Goal: Task Accomplishment & Management: Use online tool/utility

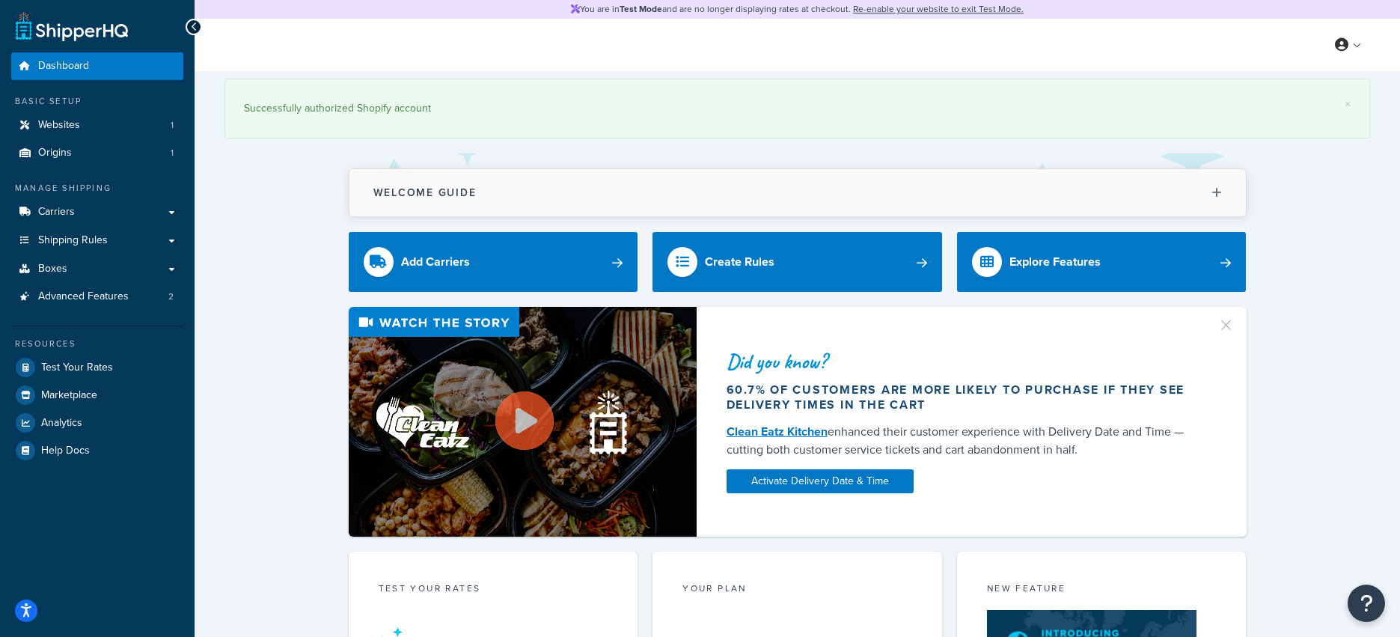
click at [620, 199] on button "Welcome Guide" at bounding box center [797, 192] width 896 height 47
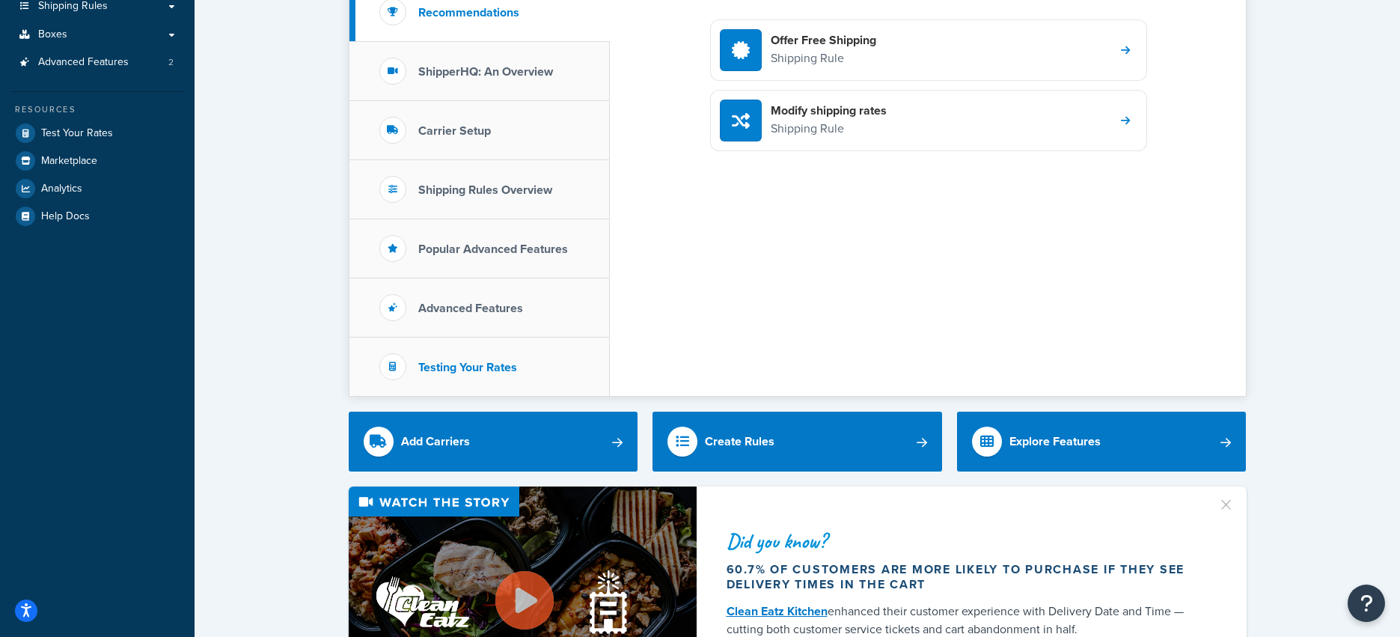
scroll to position [257, 0]
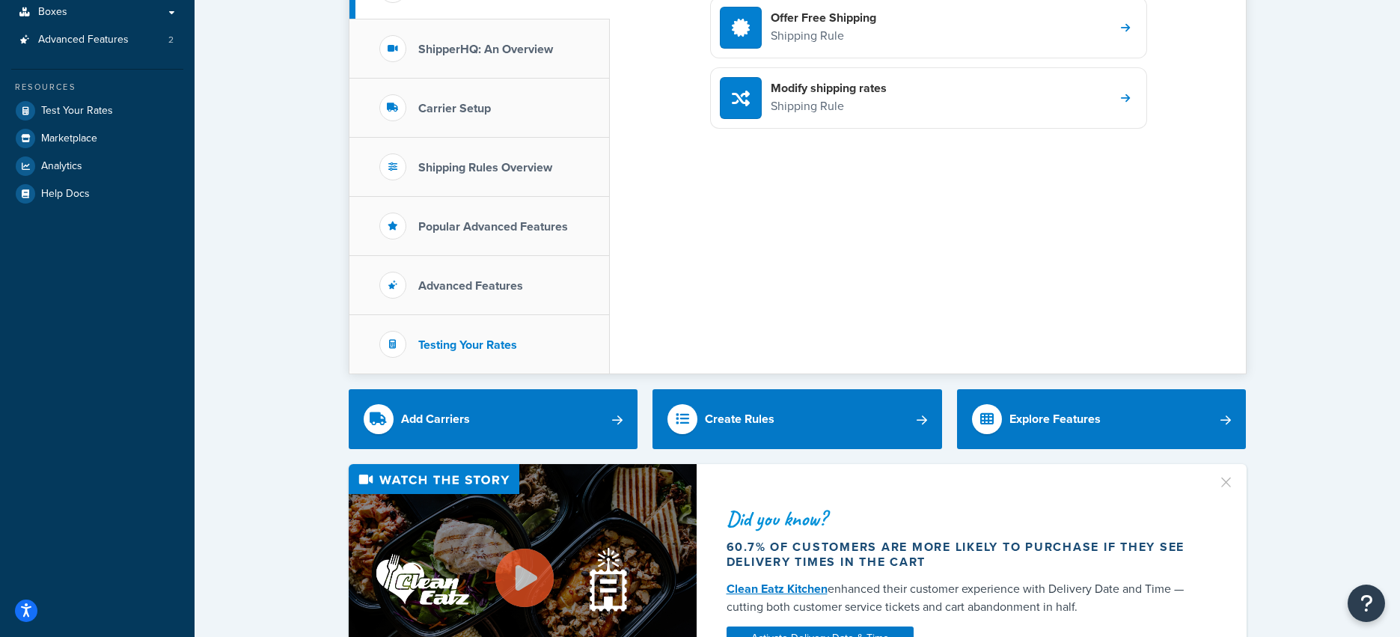
click at [530, 349] on li "Testing Your Rates" at bounding box center [479, 344] width 260 height 58
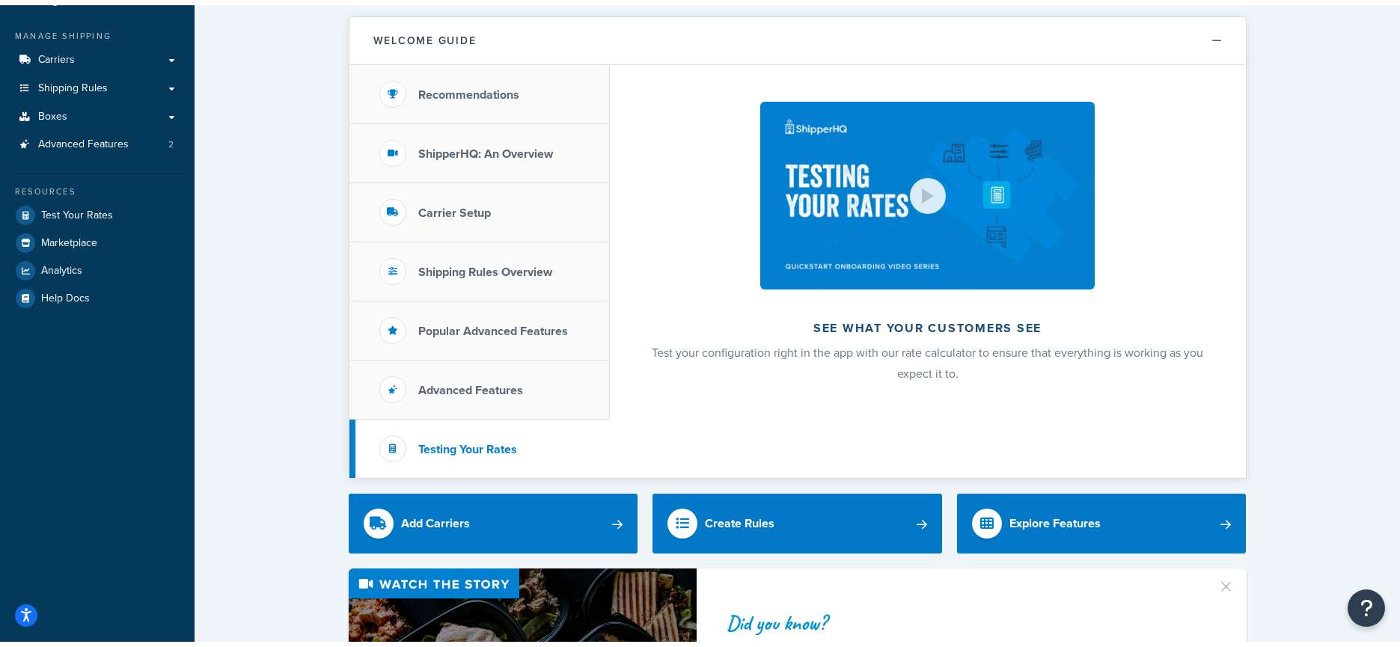
scroll to position [0, 0]
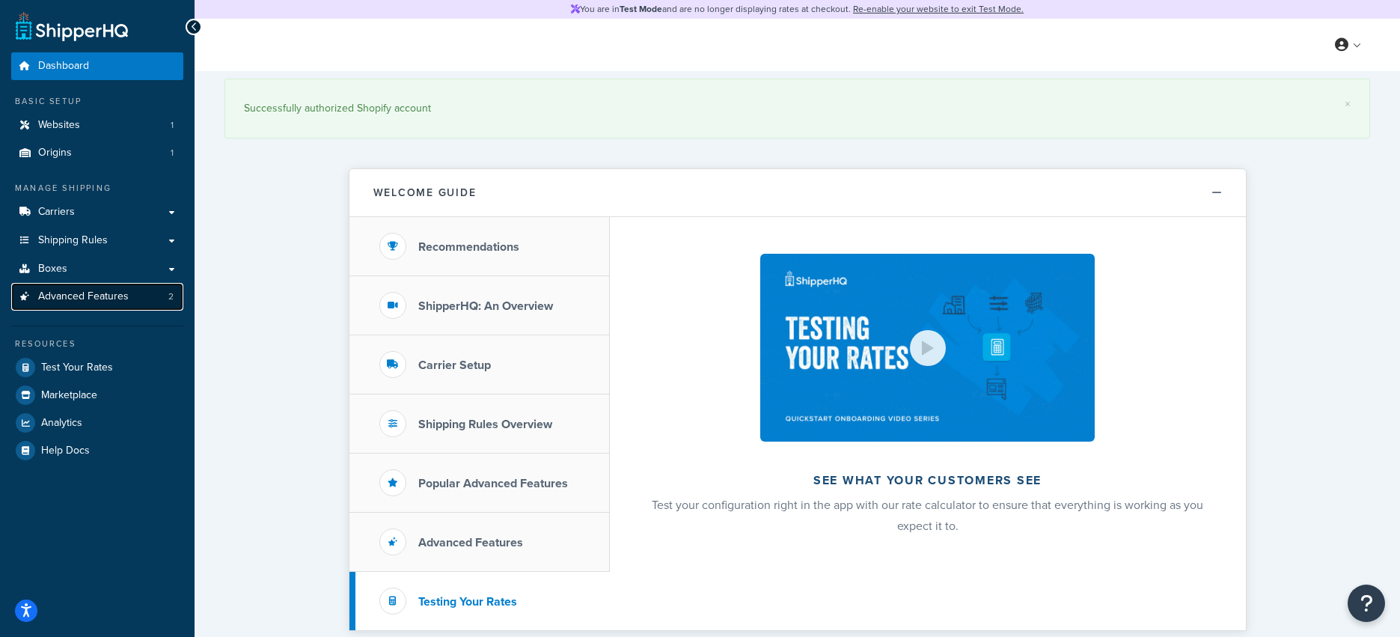
click at [68, 294] on span "Advanced Features" at bounding box center [83, 296] width 91 height 13
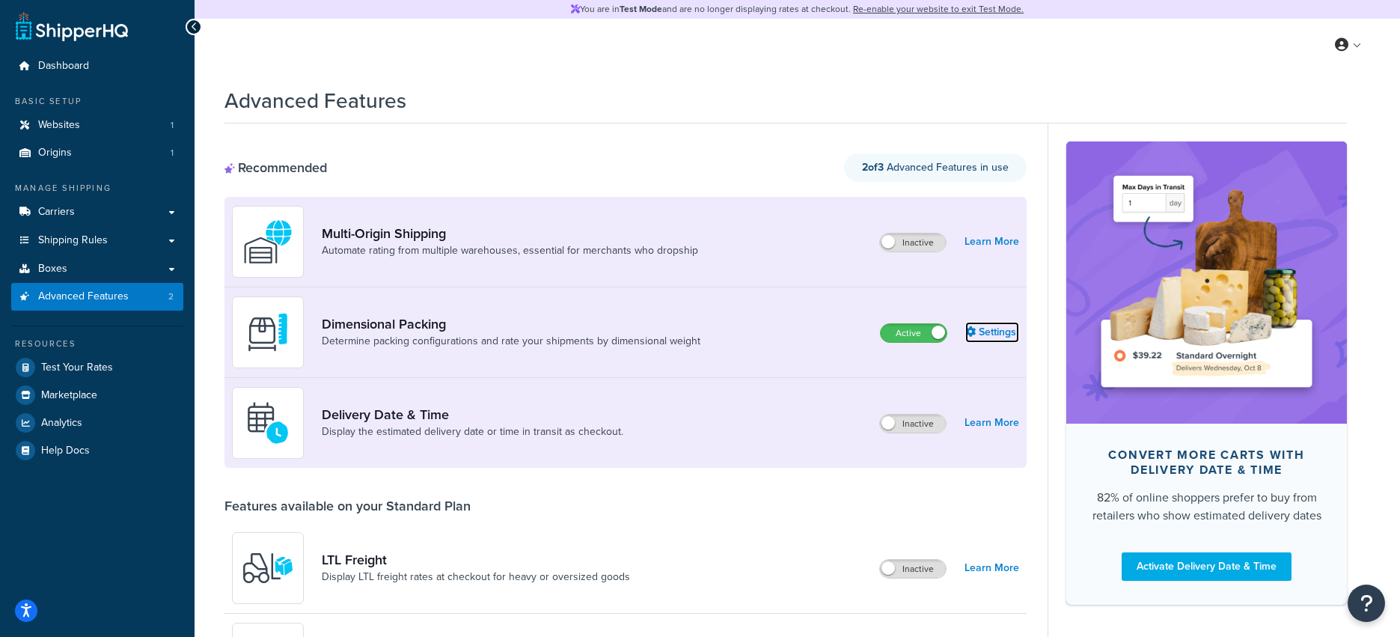
click at [998, 331] on link "Settings" at bounding box center [992, 332] width 54 height 21
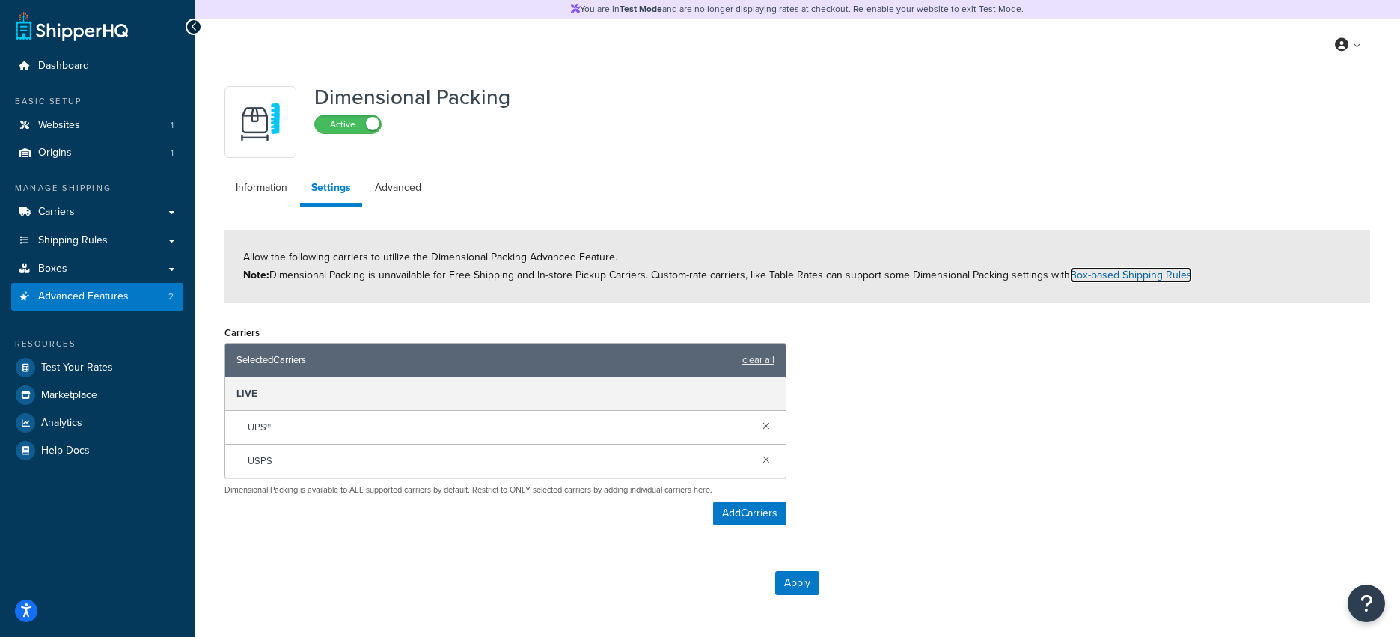
click at [1107, 278] on link "Box-based Shipping Rules" at bounding box center [1131, 275] width 122 height 16
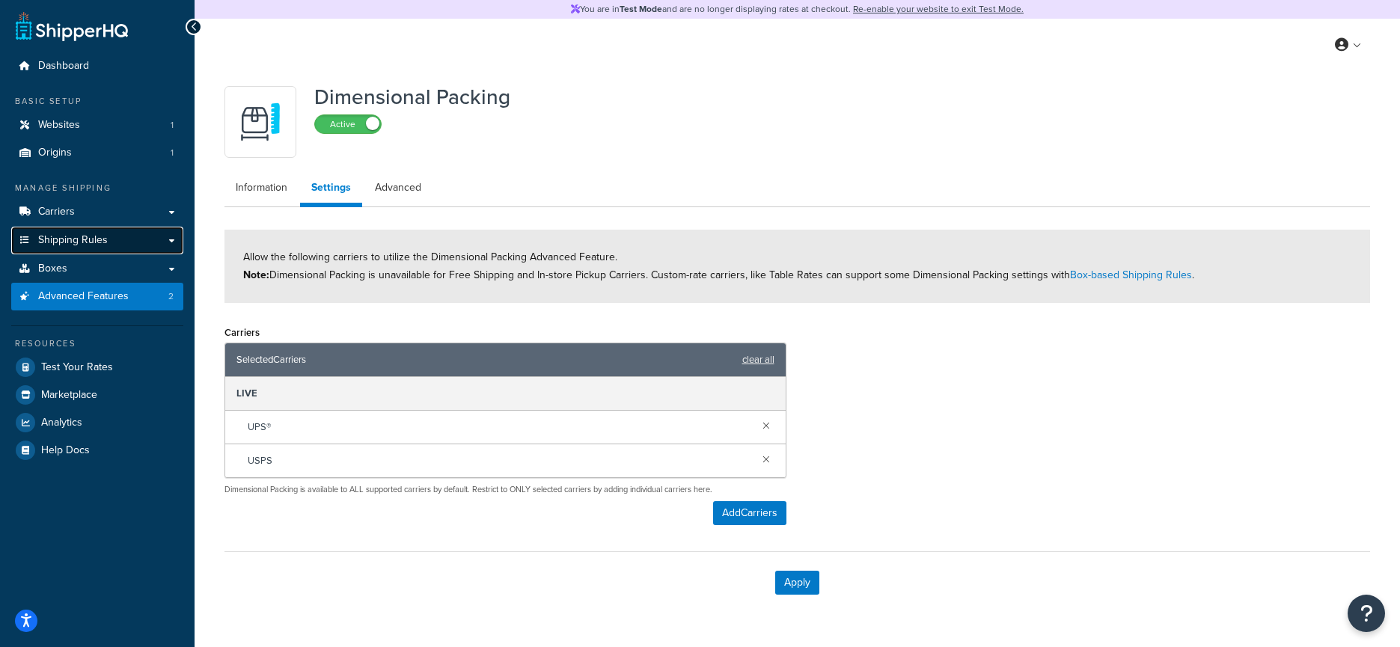
click at [100, 244] on span "Shipping Rules" at bounding box center [73, 240] width 70 height 13
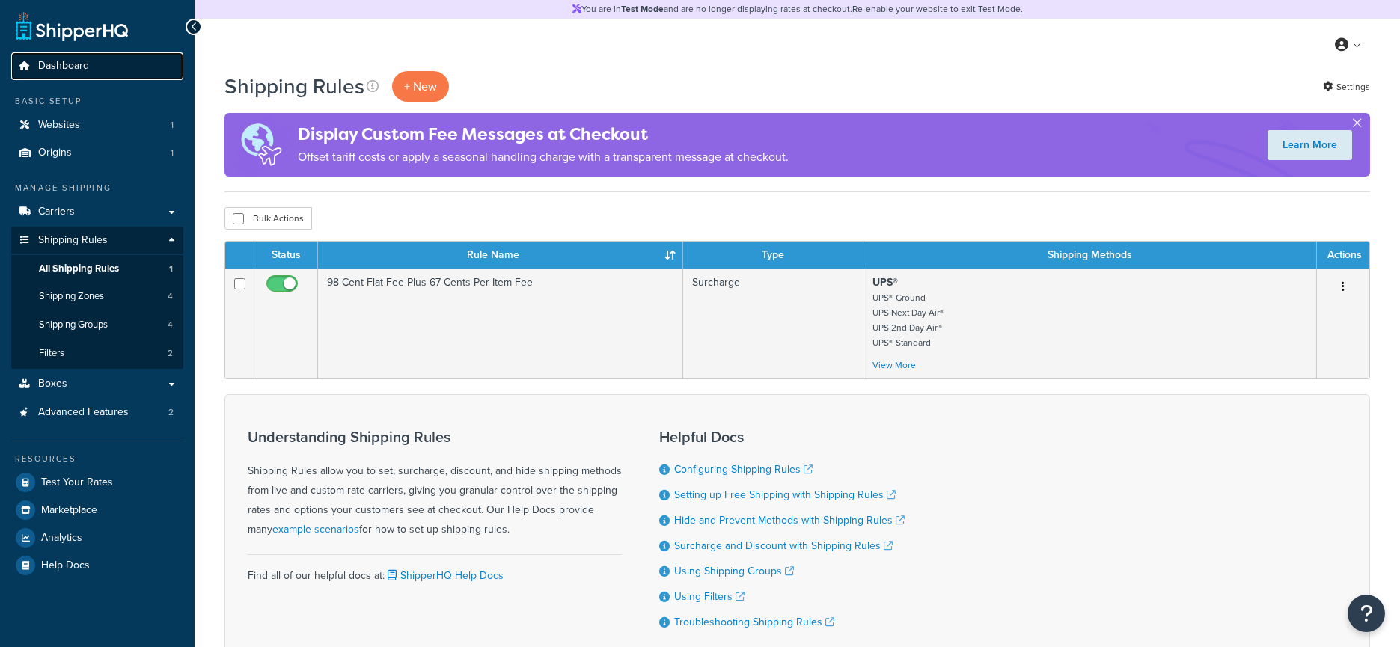
click at [94, 63] on link "Dashboard" at bounding box center [97, 66] width 172 height 28
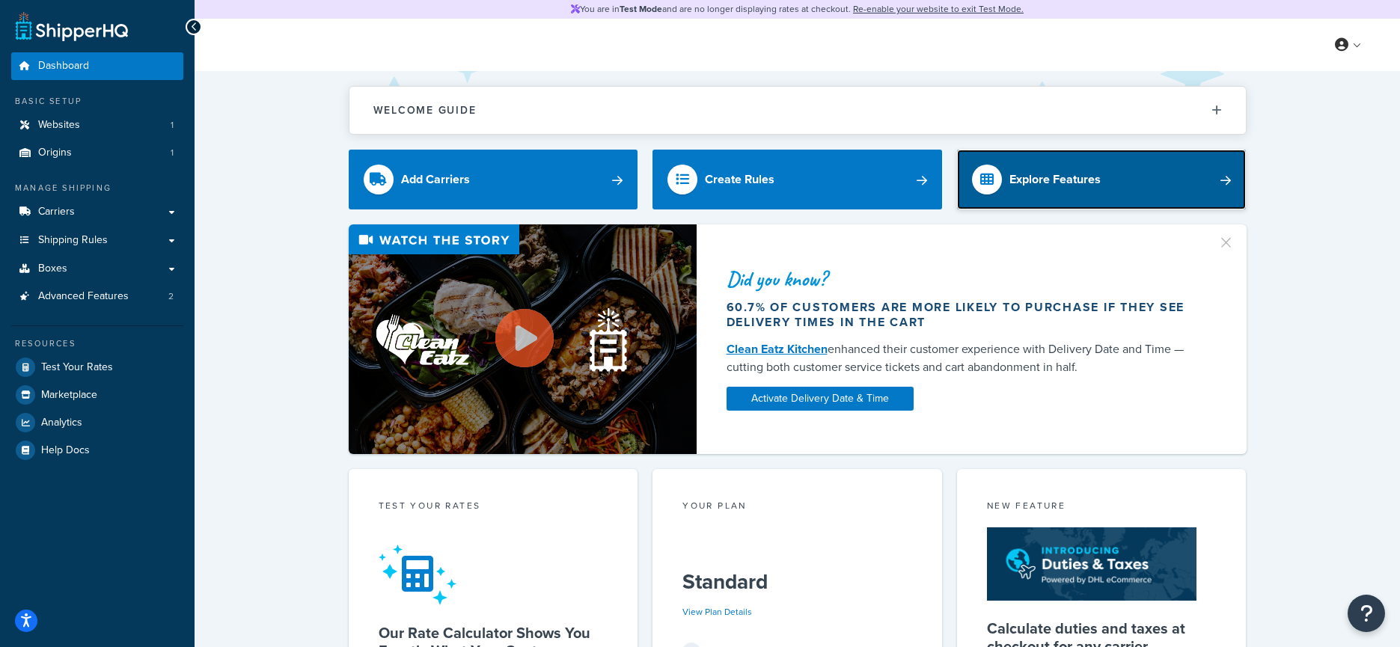
click at [1109, 189] on link "Explore Features" at bounding box center [1102, 180] width 290 height 60
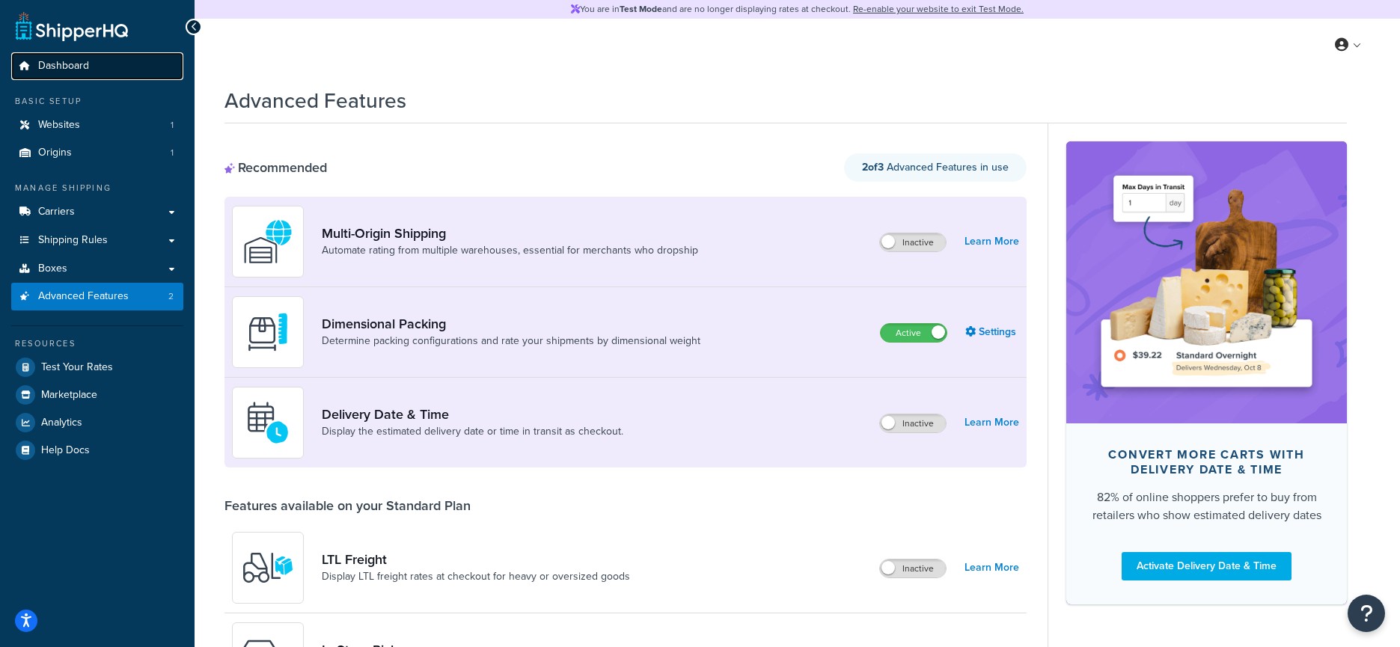
click at [103, 72] on link "Dashboard" at bounding box center [97, 66] width 172 height 28
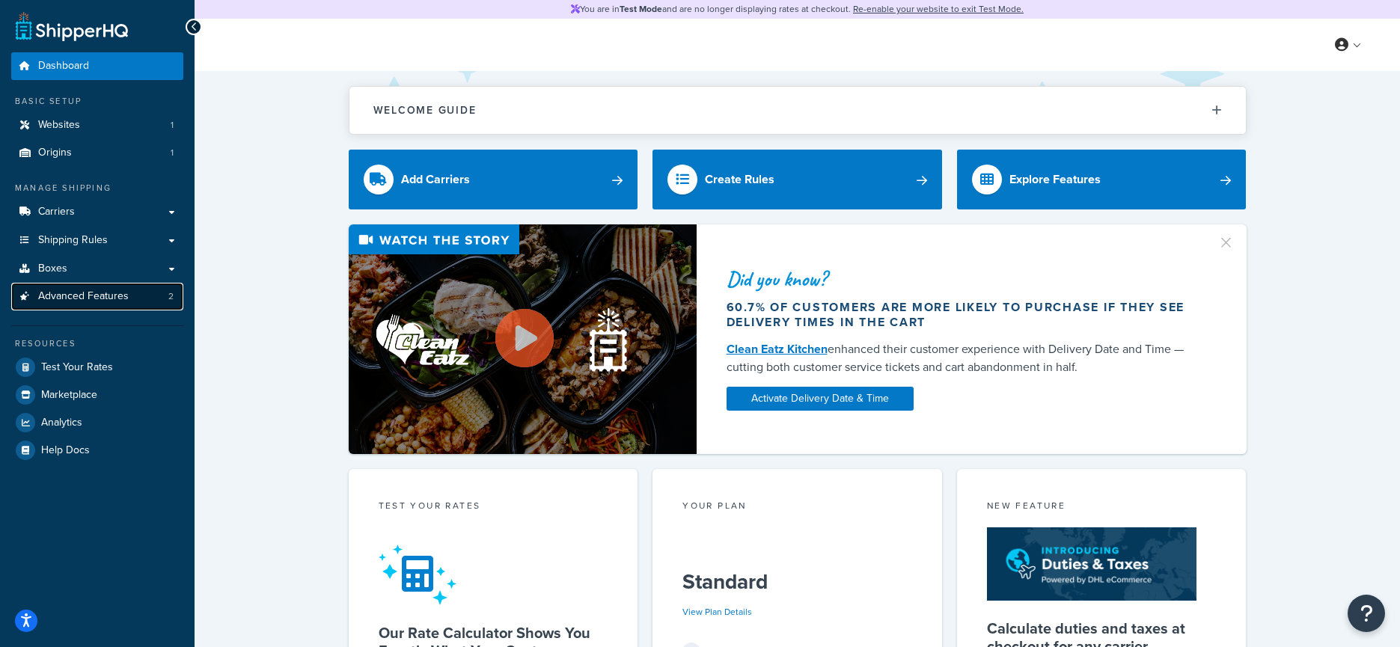
click at [101, 300] on span "Advanced Features" at bounding box center [83, 296] width 91 height 13
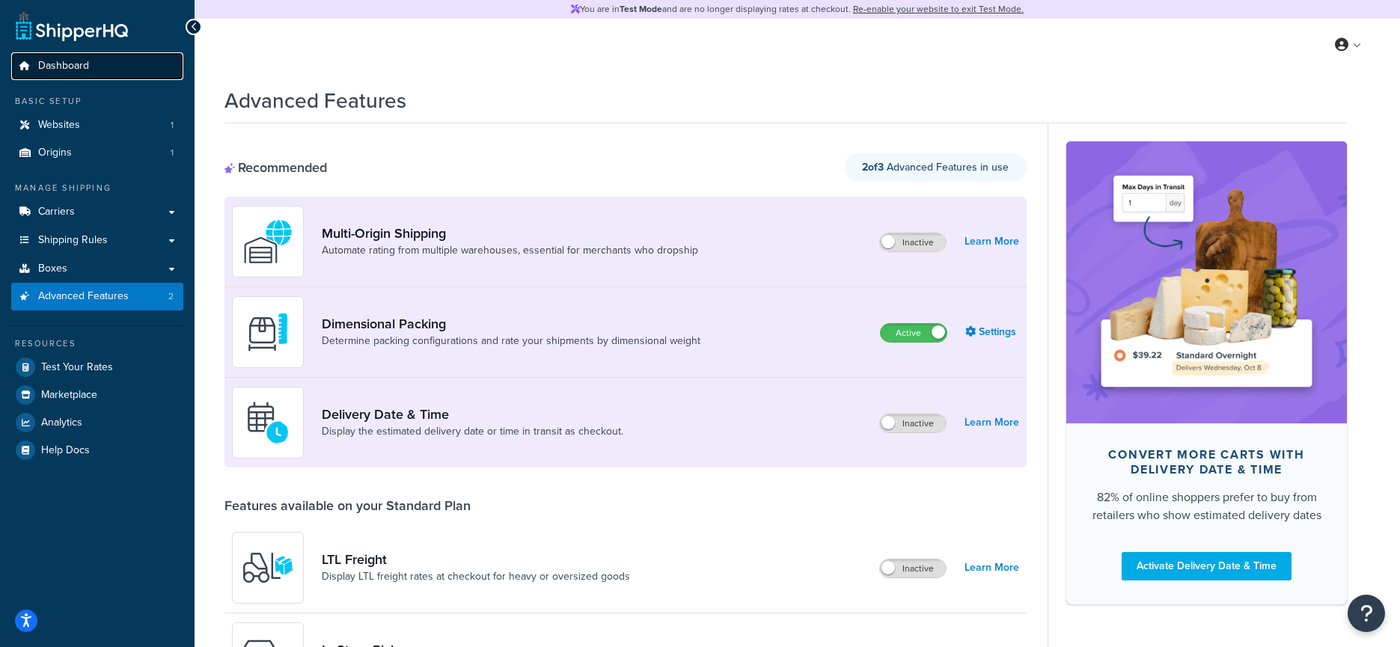
click at [111, 58] on link "Dashboard" at bounding box center [97, 66] width 172 height 28
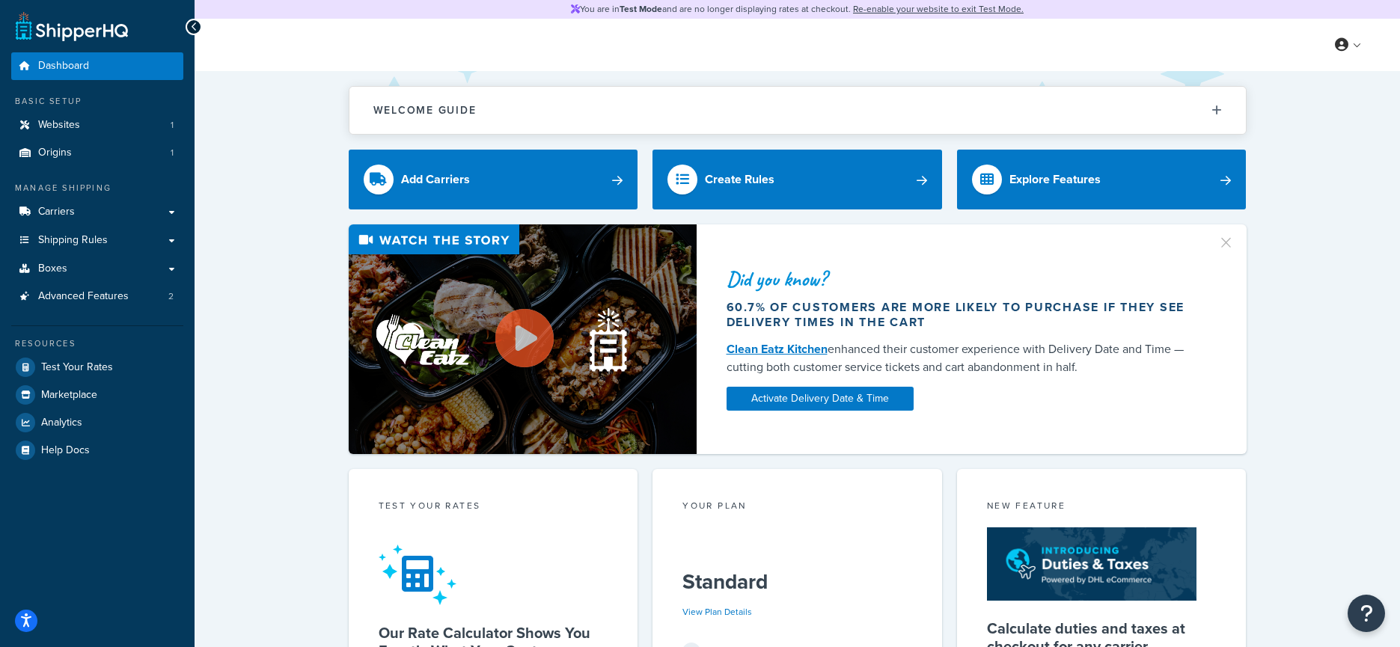
click at [313, 164] on div "Welcome Guide Recommendations ShipperHQ: An Overview Carrier Setup Shipping Rul…" at bounding box center [797, 629] width 1205 height 1117
click at [306, 158] on div "Welcome Guide Recommendations ShipperHQ: An Overview Carrier Setup Shipping Rul…" at bounding box center [797, 629] width 1205 height 1117
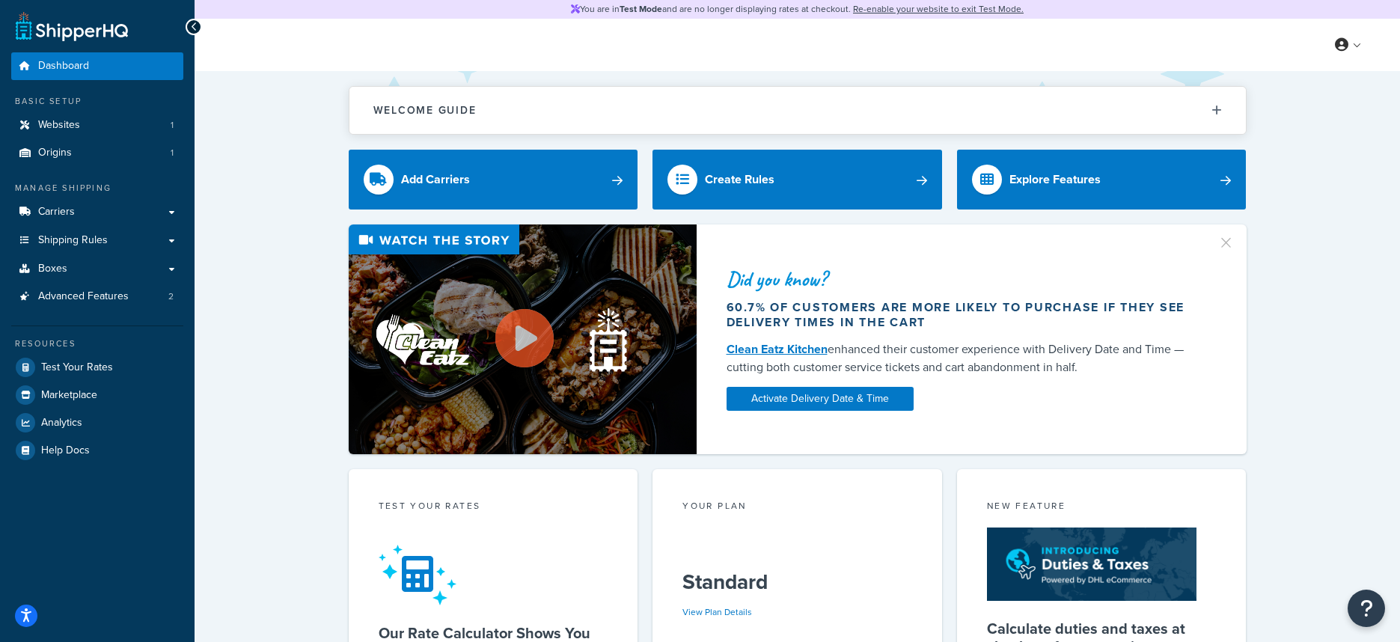
click at [271, 120] on div "Welcome Guide Recommendations ShipperHQ: An Overview Carrier Setup Shipping Rul…" at bounding box center [797, 629] width 1205 height 1117
click at [1368, 144] on div "Welcome Guide Recommendations ShipperHQ: An Overview Carrier Setup Shipping Rul…" at bounding box center [797, 629] width 1205 height 1117
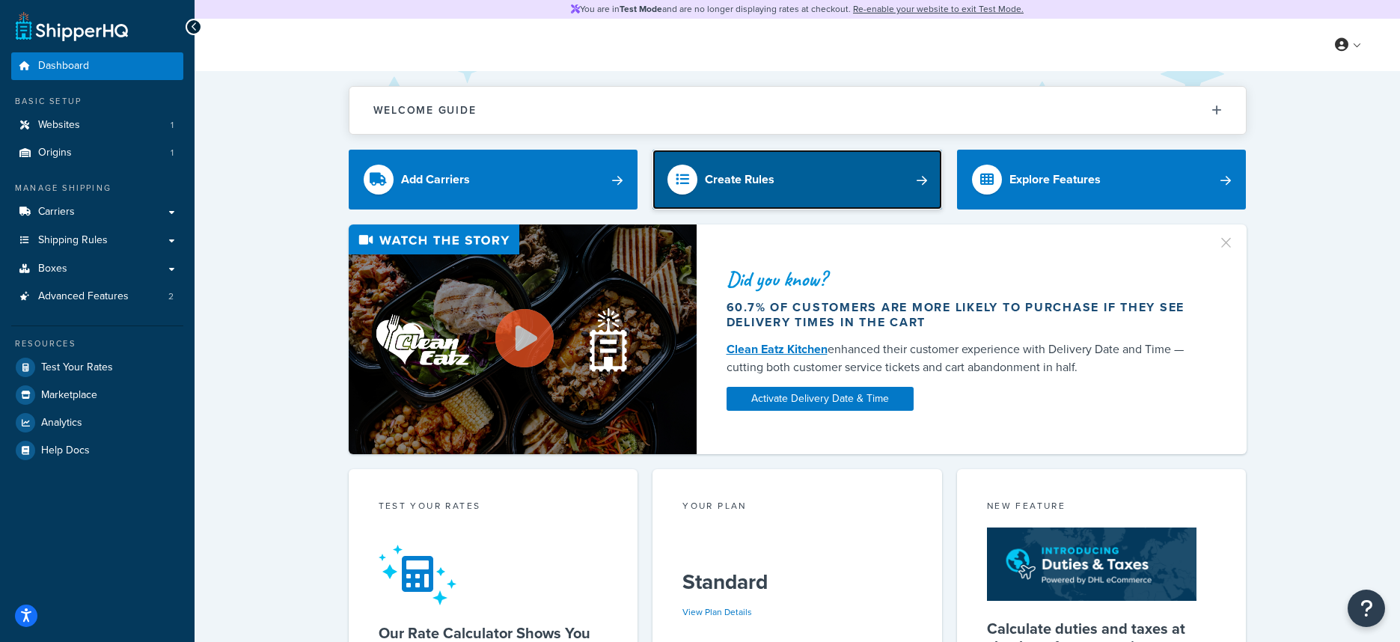
click at [879, 188] on link "Create Rules" at bounding box center [797, 180] width 290 height 60
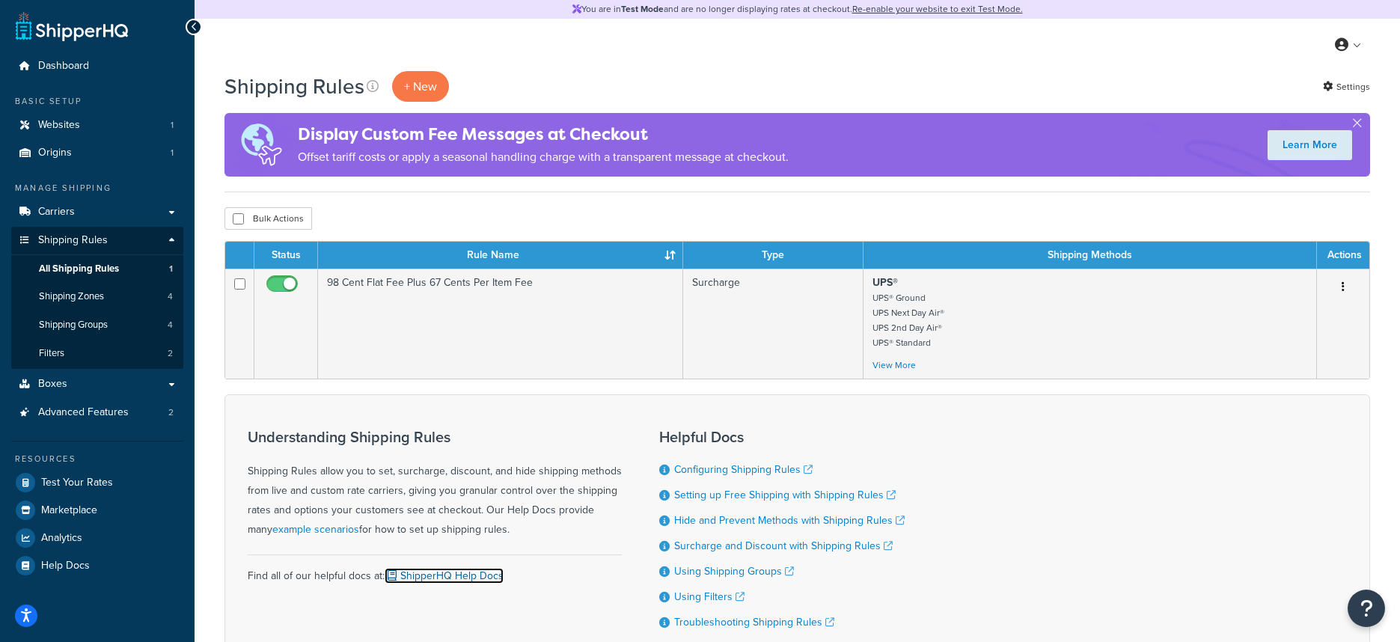
click at [464, 577] on link "ShipperHQ Help Docs" at bounding box center [444, 576] width 119 height 16
click at [31, 616] on icon "Open accessiBe: accessibility options, statement and help" at bounding box center [26, 616] width 12 height 16
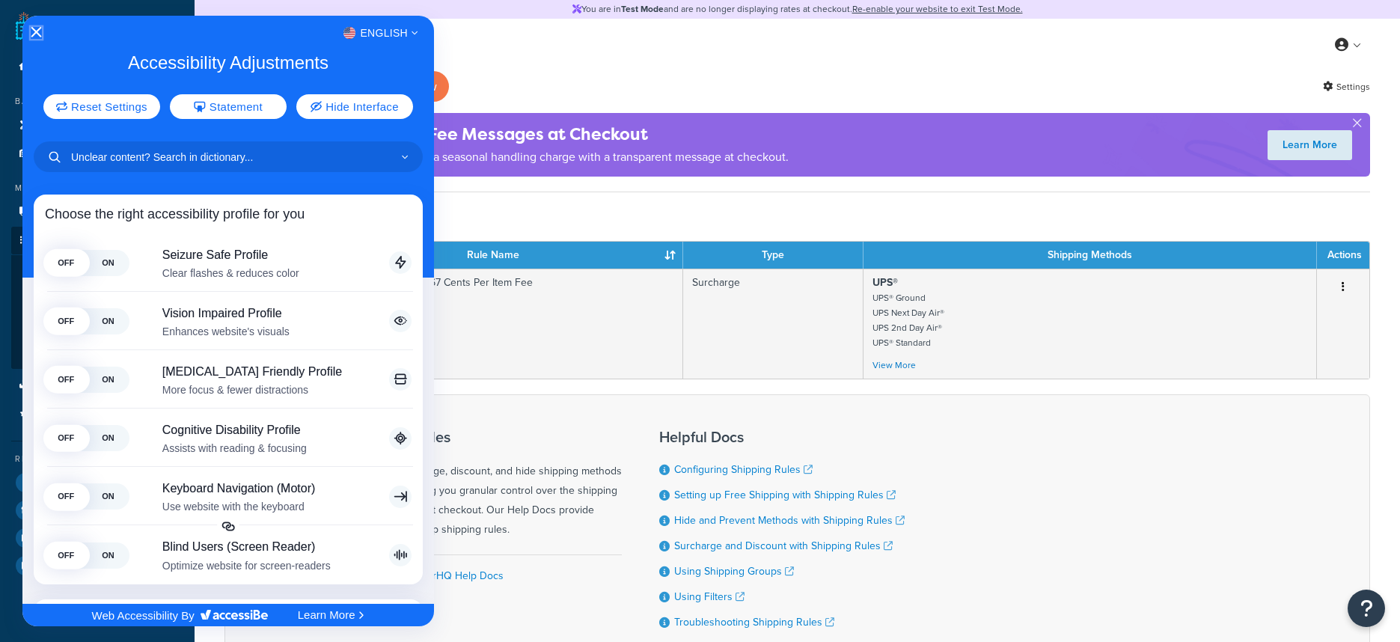
click at [34, 31] on icon "Close Accessibility Interface" at bounding box center [36, 32] width 10 height 10
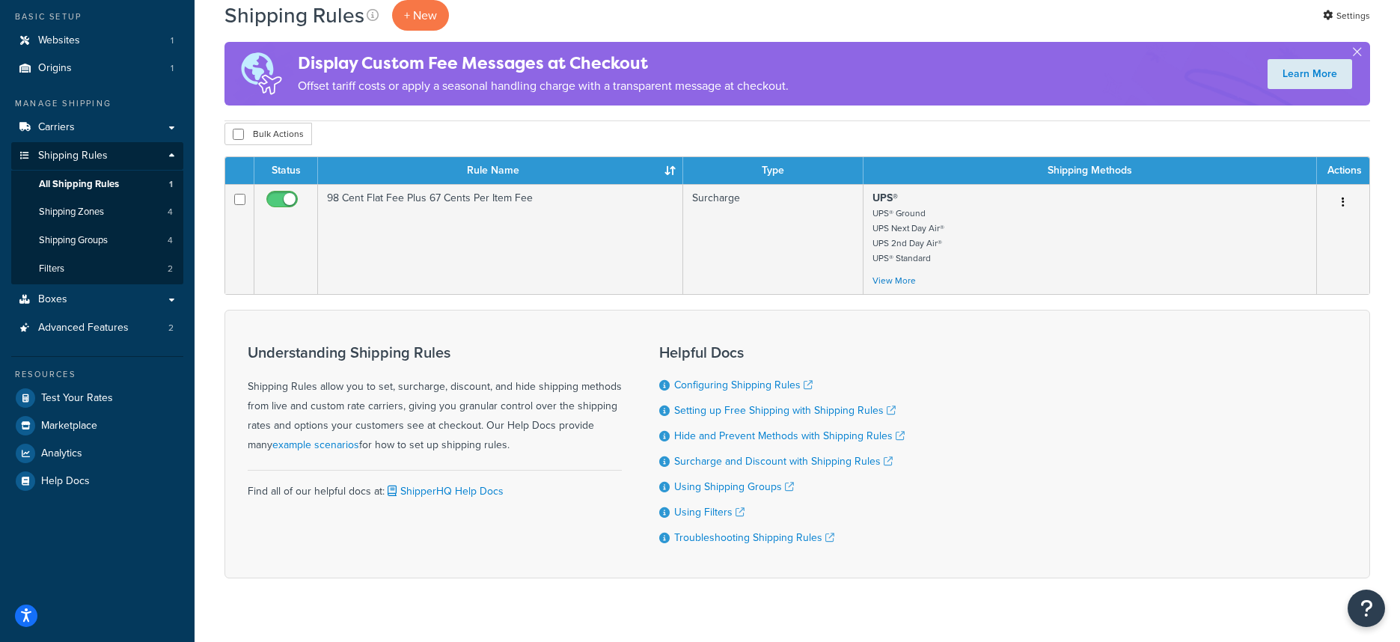
scroll to position [111, 0]
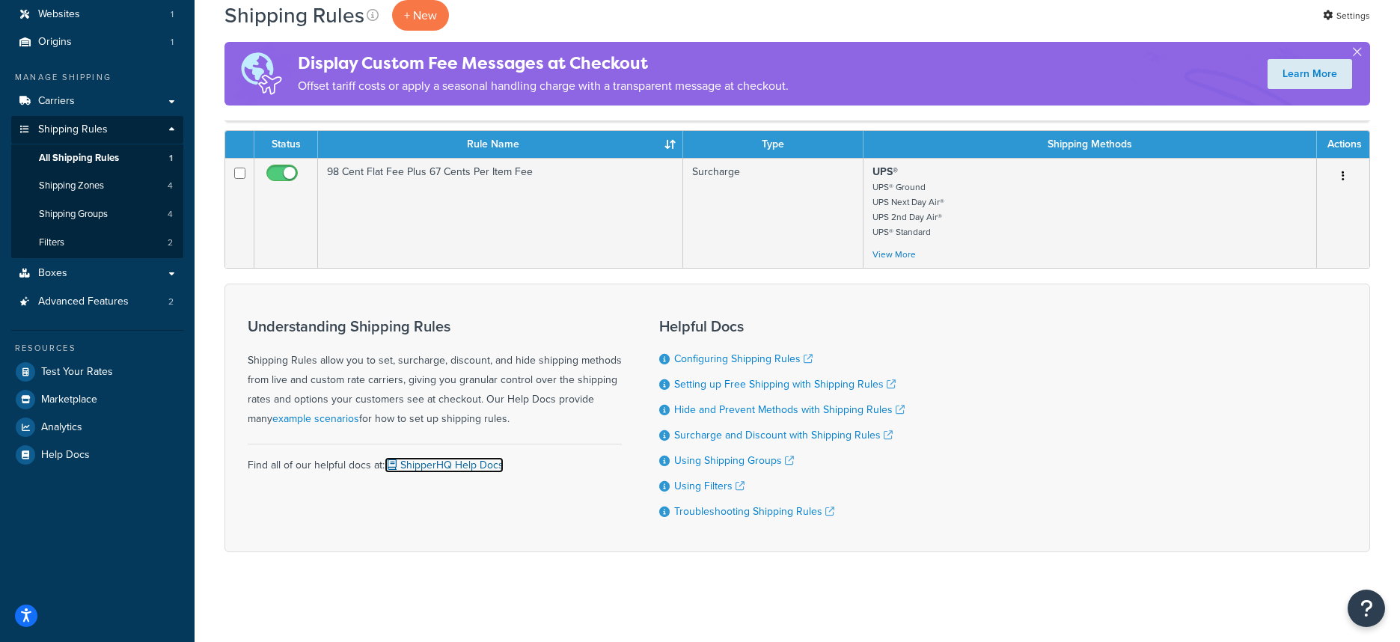
click at [472, 465] on link "ShipperHQ Help Docs" at bounding box center [444, 465] width 119 height 16
click at [81, 101] on link "Carriers" at bounding box center [97, 102] width 172 height 28
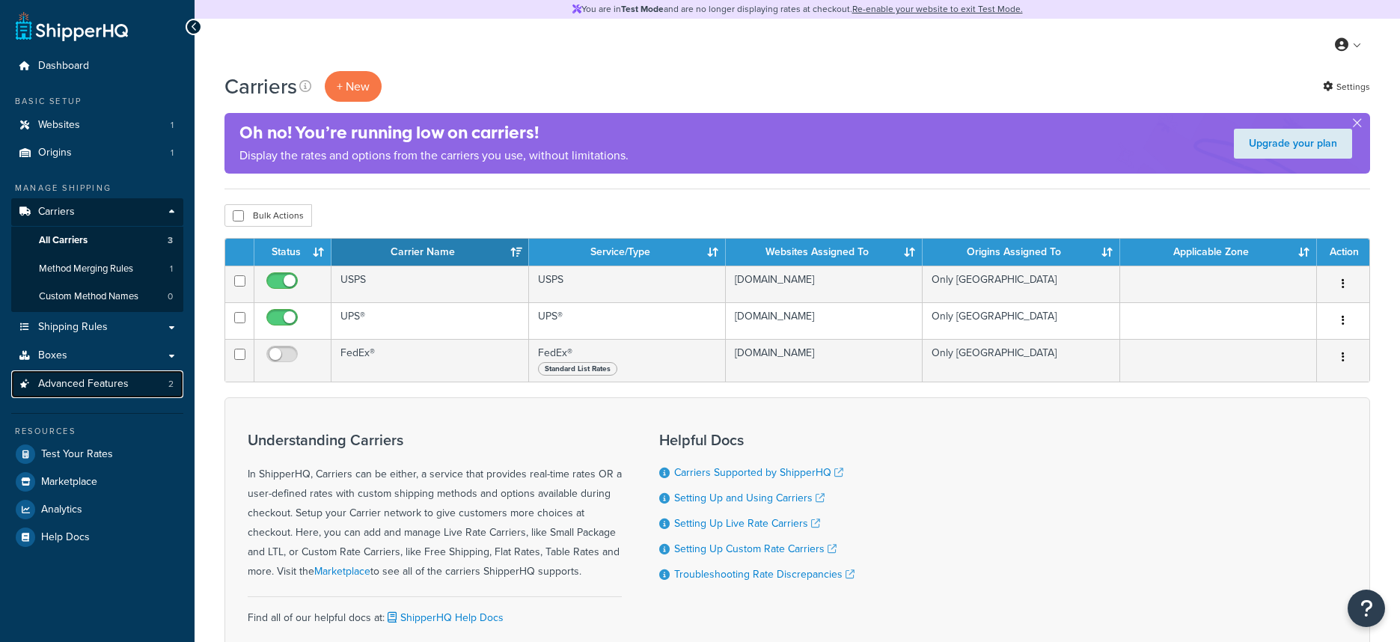
click at [102, 380] on span "Advanced Features" at bounding box center [83, 384] width 91 height 13
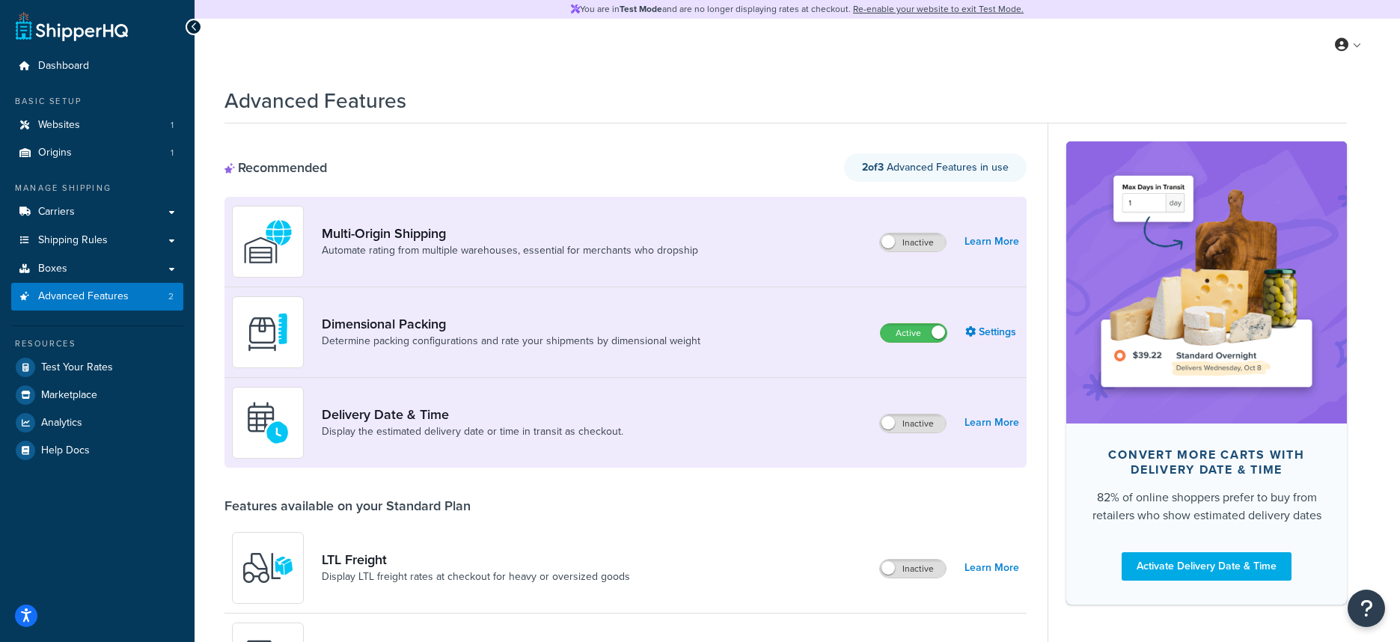
click at [734, 327] on div "Dimensional Packing Determine packing configurations and rate your shipments by…" at bounding box center [625, 332] width 802 height 91
click at [392, 321] on link "Dimensional Packing" at bounding box center [511, 324] width 379 height 16
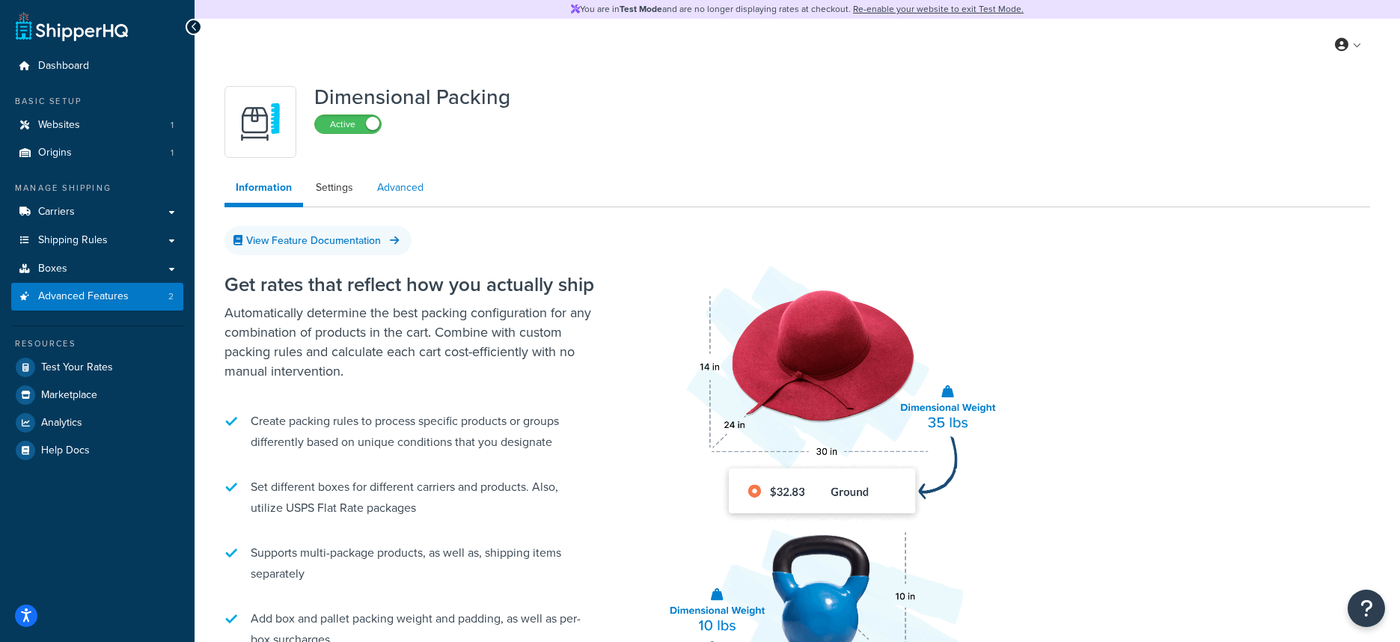
click at [391, 192] on link "Advanced" at bounding box center [400, 188] width 69 height 30
select select "false"
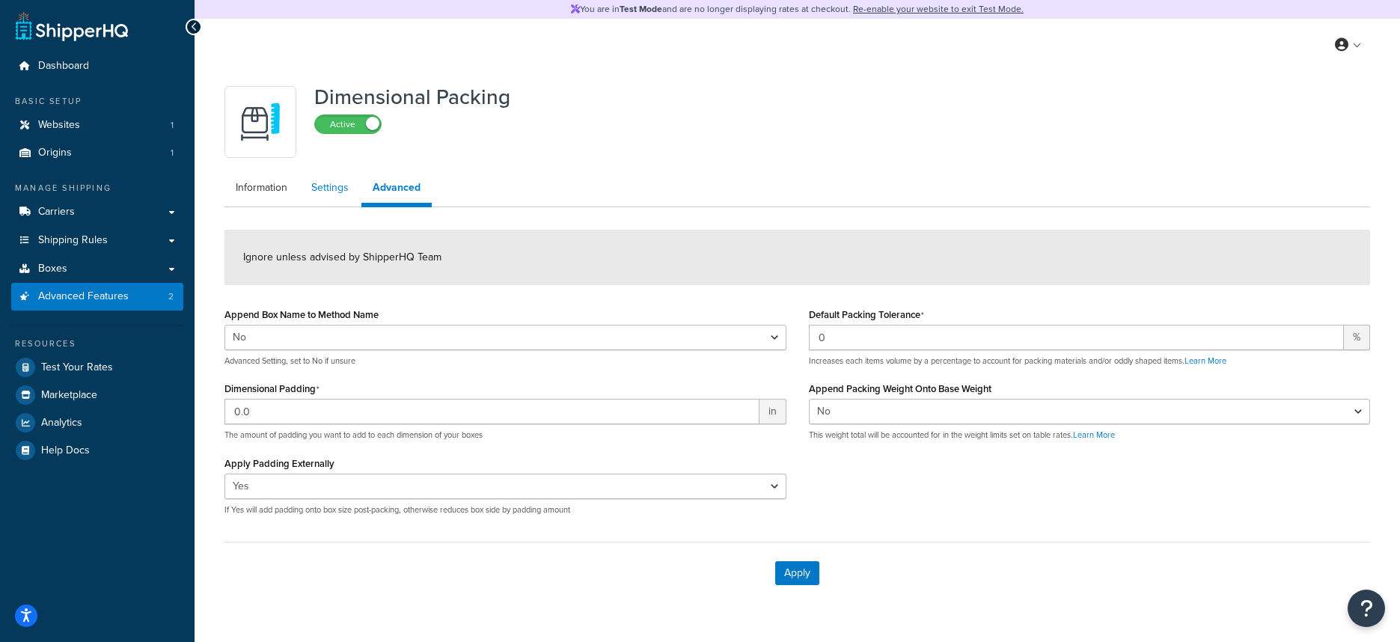
click at [348, 189] on link "Settings" at bounding box center [330, 188] width 60 height 30
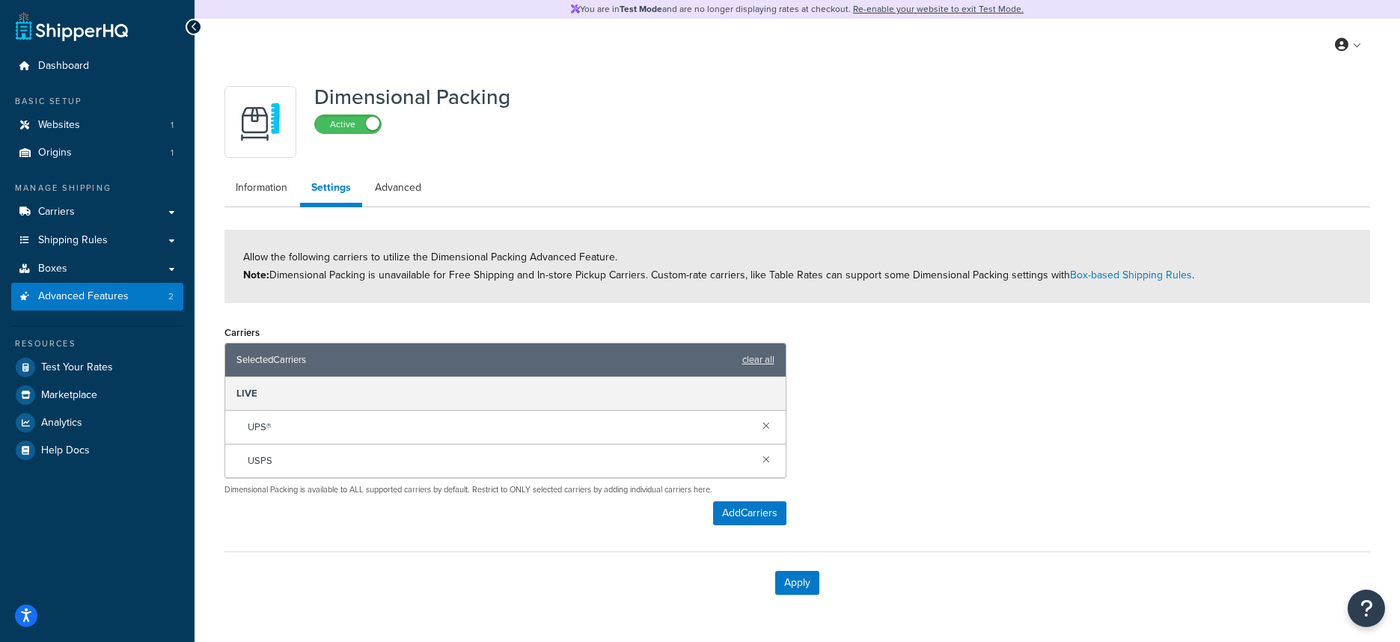
scroll to position [46, 0]
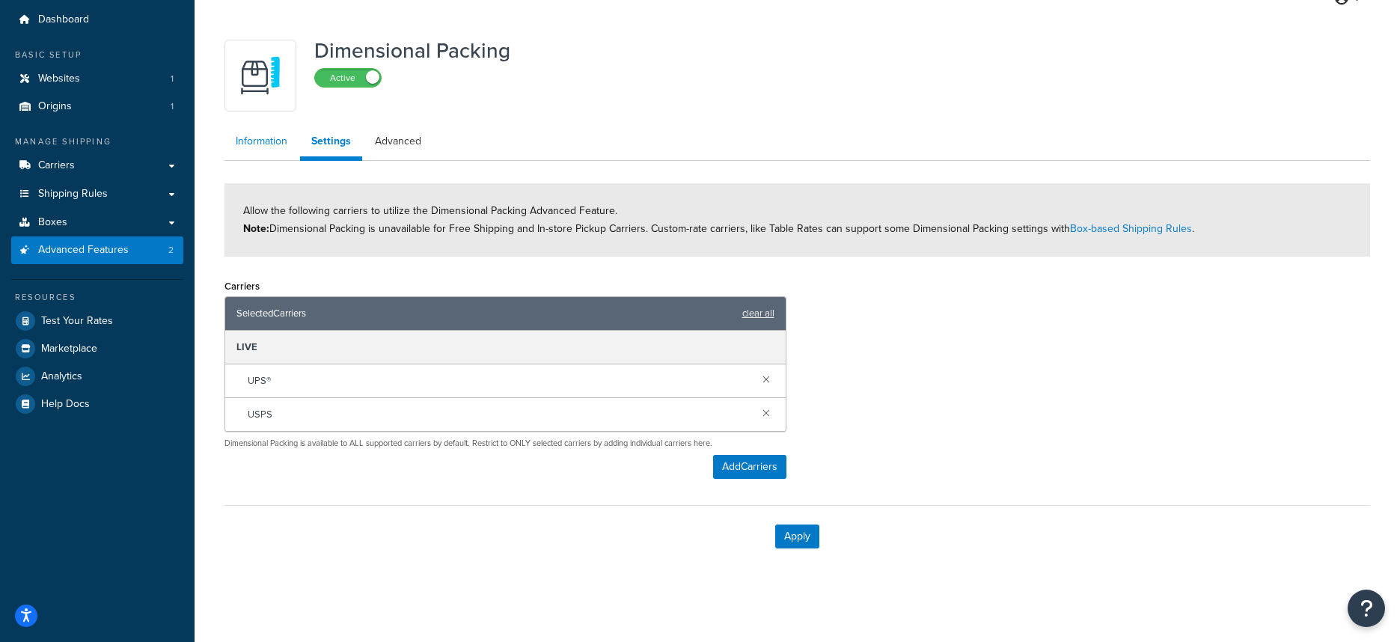
click at [255, 131] on link "Information" at bounding box center [261, 141] width 74 height 30
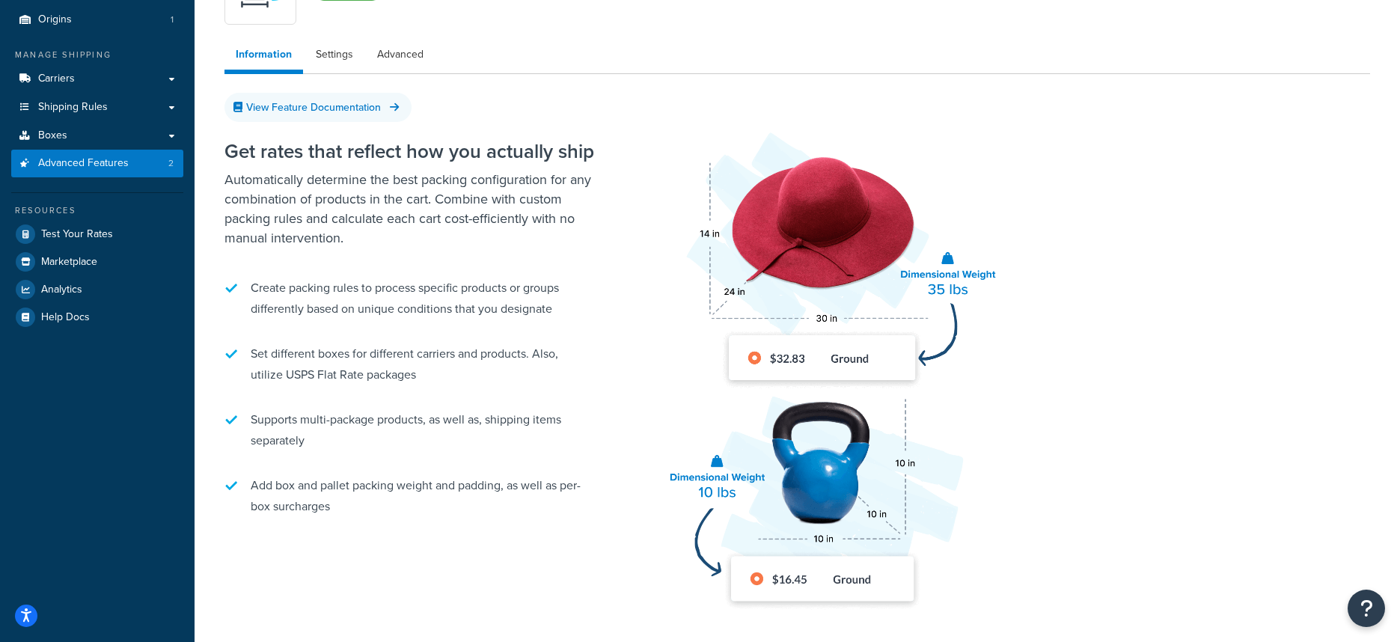
scroll to position [132, 0]
click at [358, 100] on link "View Feature Documentation" at bounding box center [317, 108] width 187 height 29
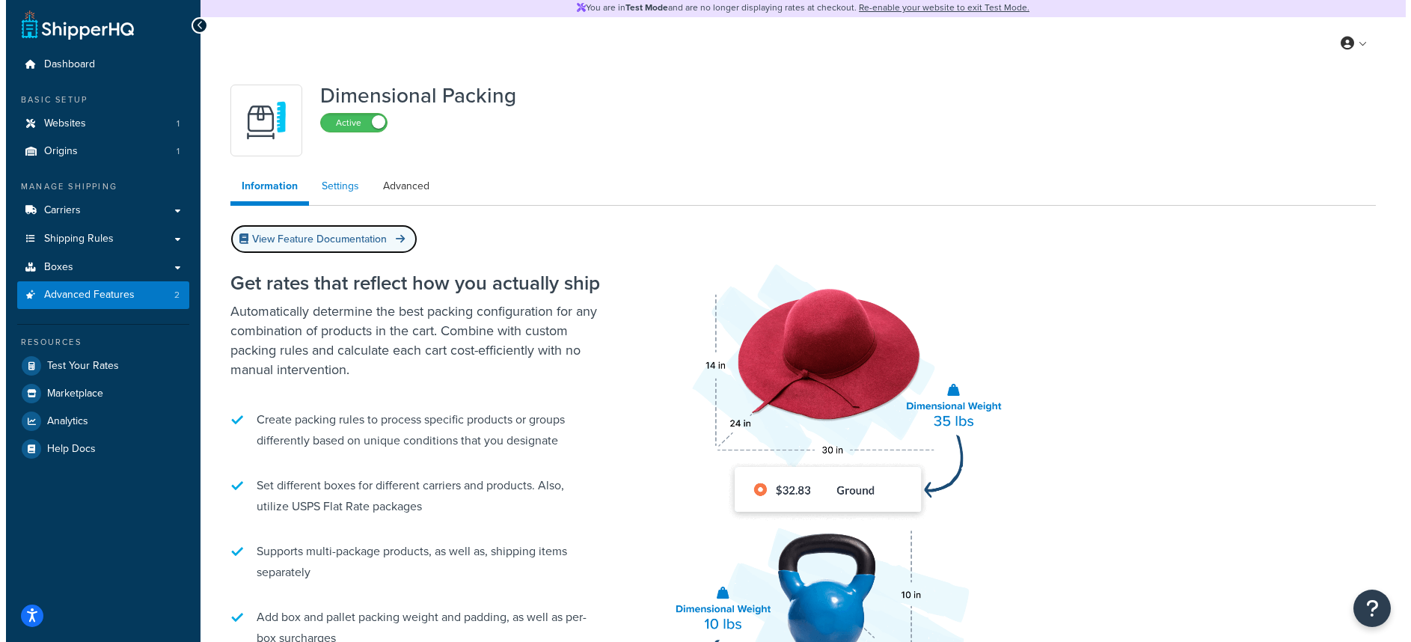
scroll to position [0, 0]
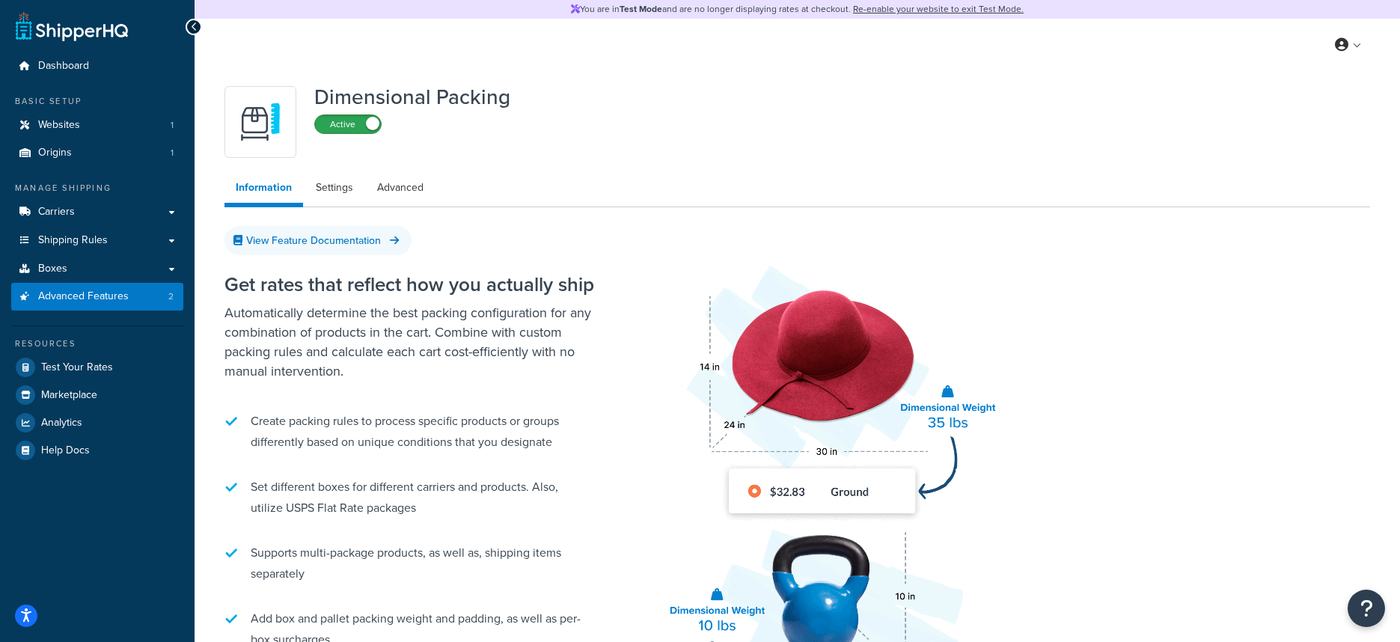
click at [347, 126] on label "Active" at bounding box center [348, 124] width 66 height 18
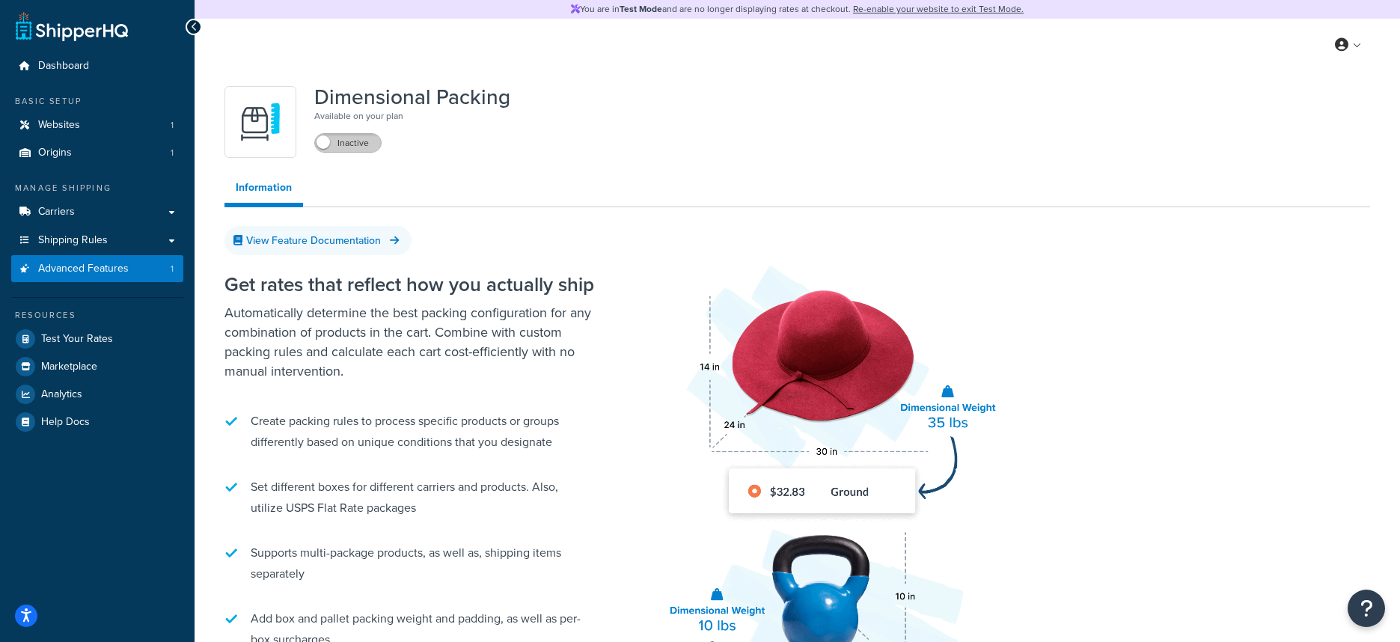
click at [347, 141] on label "Inactive" at bounding box center [348, 143] width 66 height 18
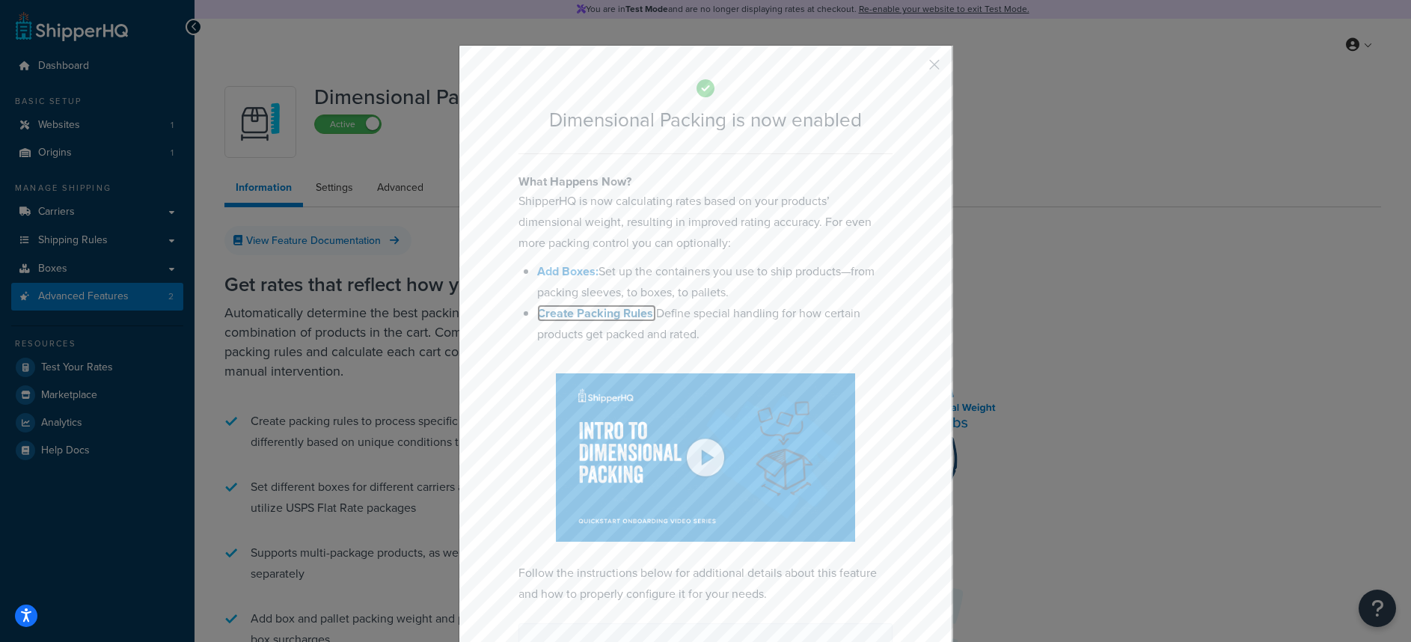
click at [613, 315] on b "Create Packing Rules:" at bounding box center [596, 313] width 119 height 17
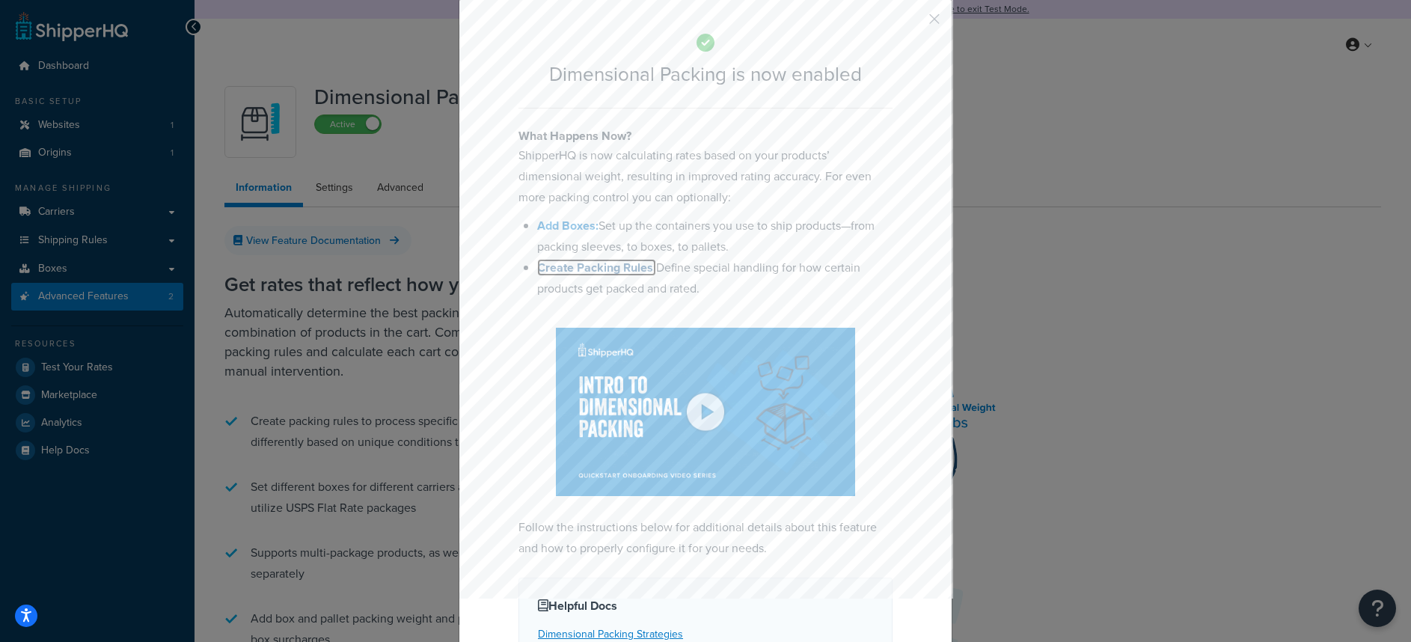
scroll to position [51, 0]
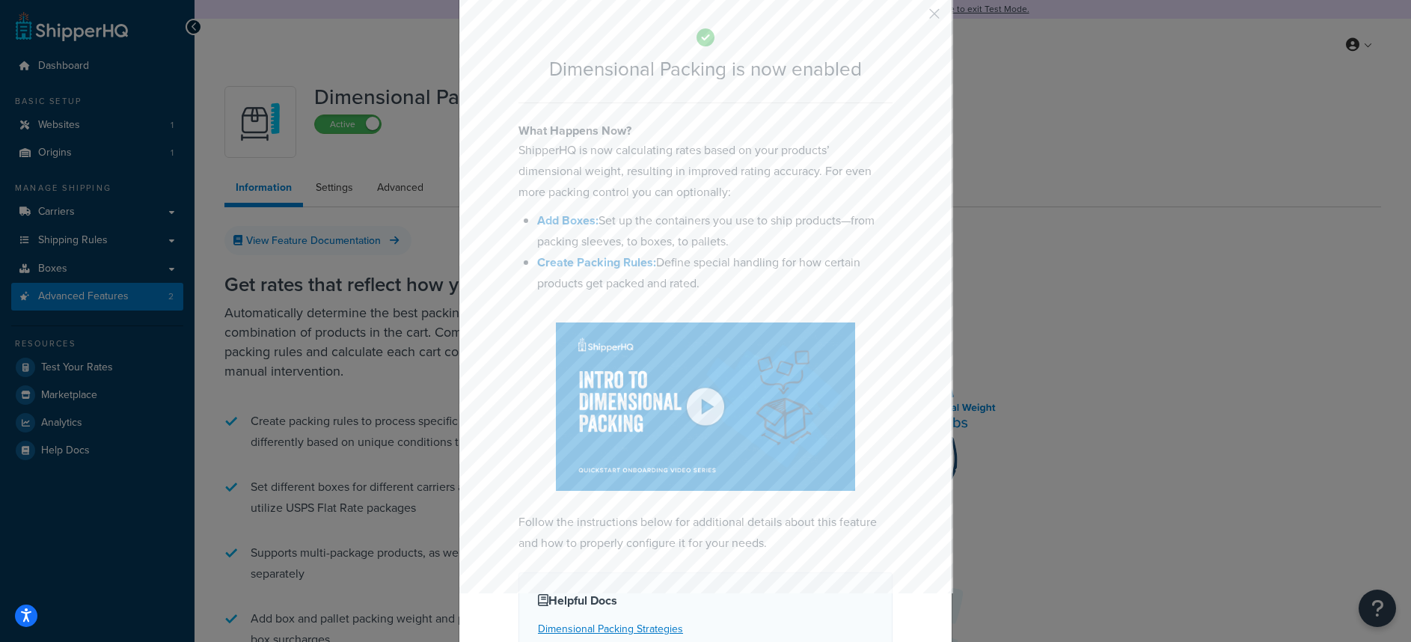
click at [278, 271] on div "Dimensional Packing is now enabled What Happens Now? ShipperHQ is now calculati…" at bounding box center [705, 321] width 1411 height 642
click at [243, 171] on div "Dimensional Packing is now enabled What Happens Now? ShipperHQ is now calculati…" at bounding box center [705, 321] width 1411 height 642
click at [602, 265] on b "Create Packing Rules:" at bounding box center [596, 262] width 119 height 17
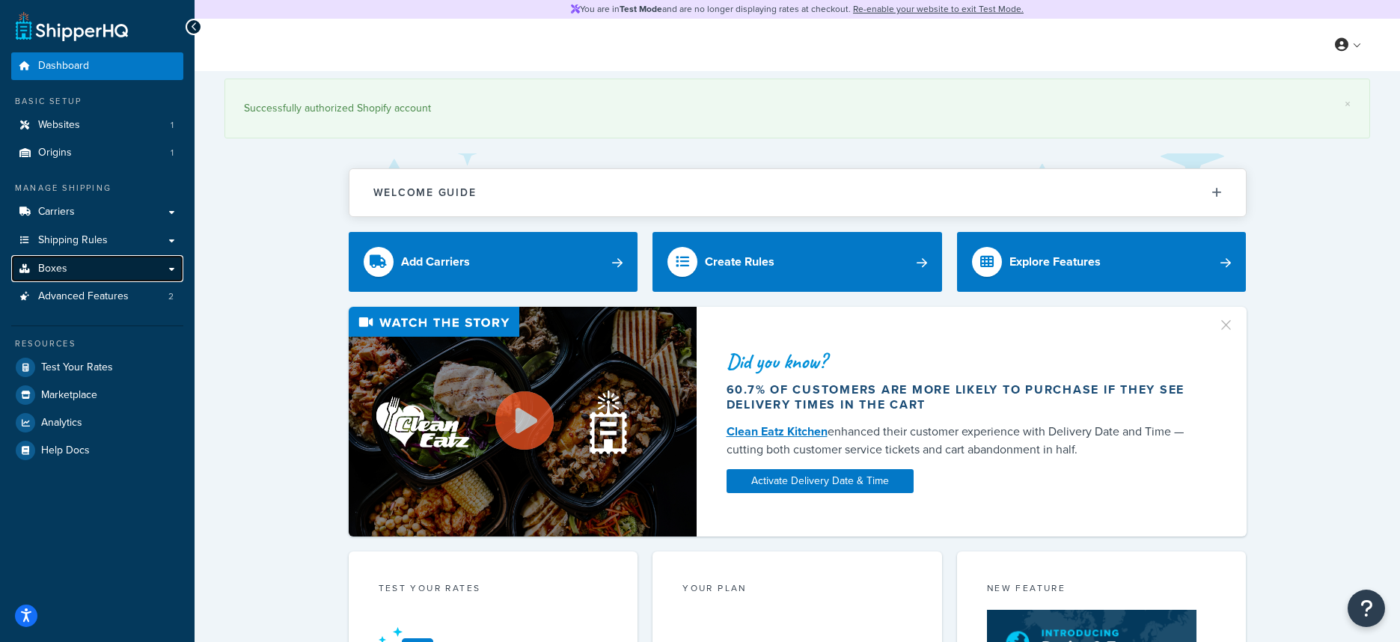
click at [65, 270] on span "Boxes" at bounding box center [52, 269] width 29 height 13
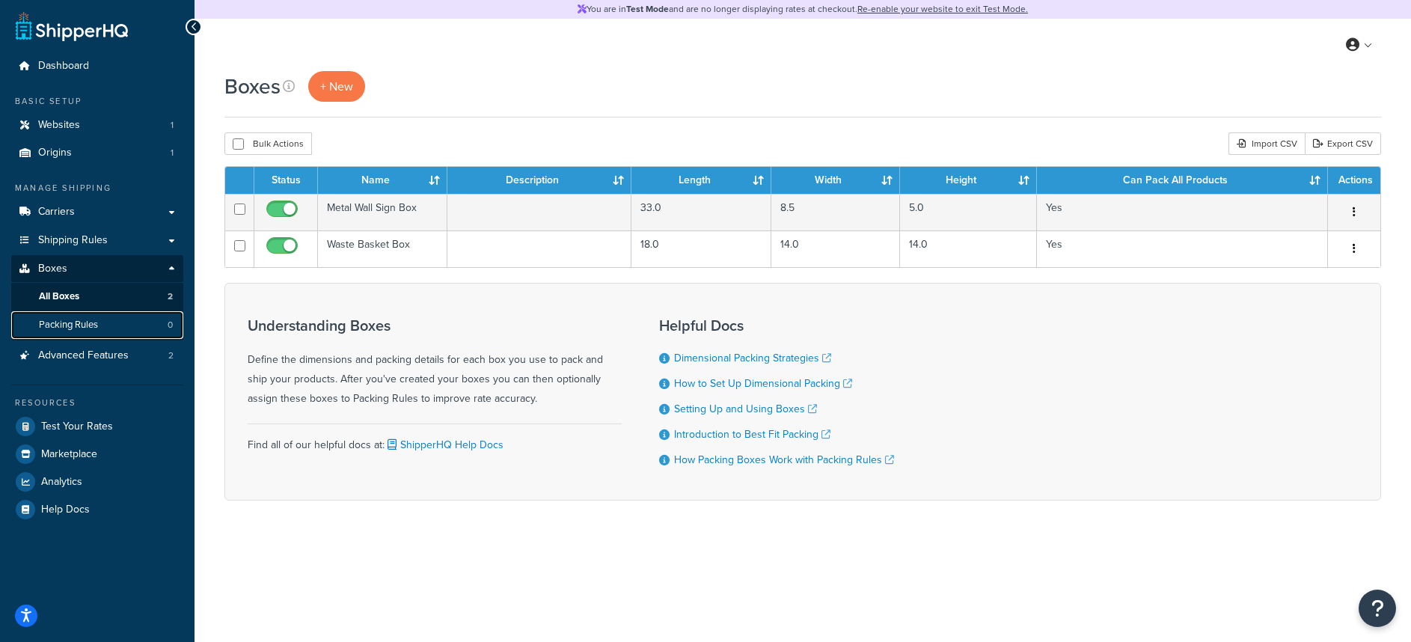
click at [91, 323] on span "Packing Rules" at bounding box center [68, 325] width 59 height 13
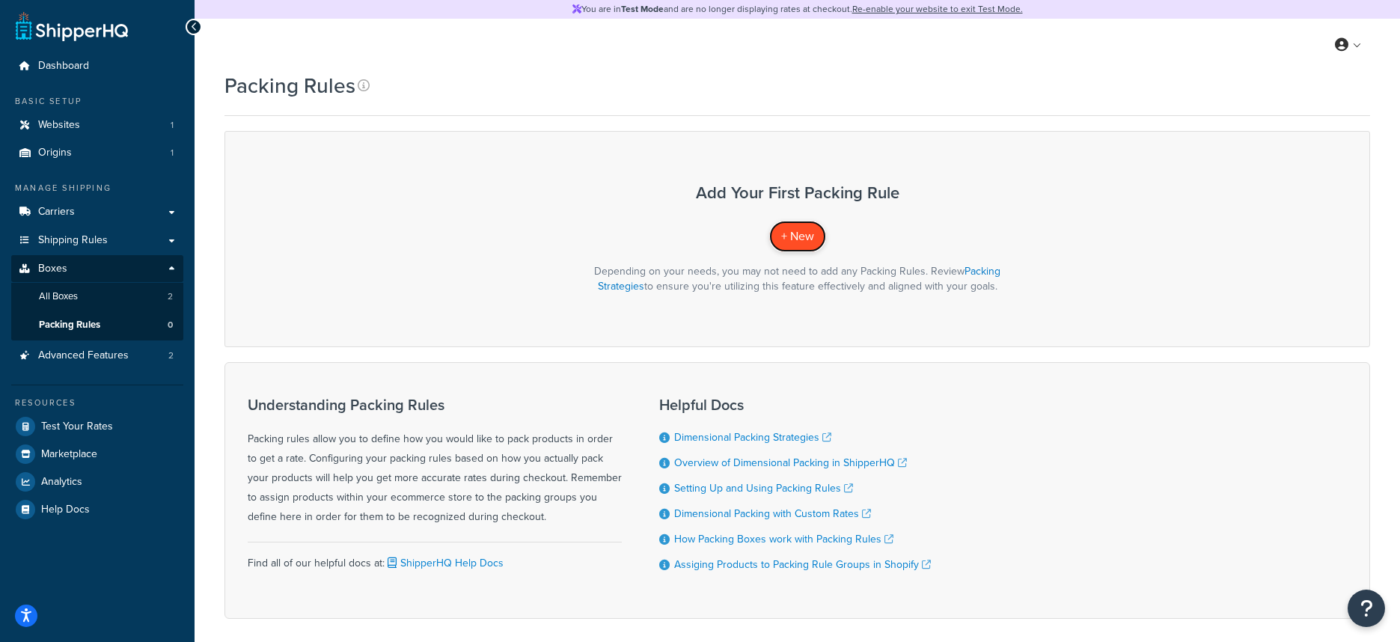
click at [805, 244] on span "+ New" at bounding box center [797, 235] width 33 height 17
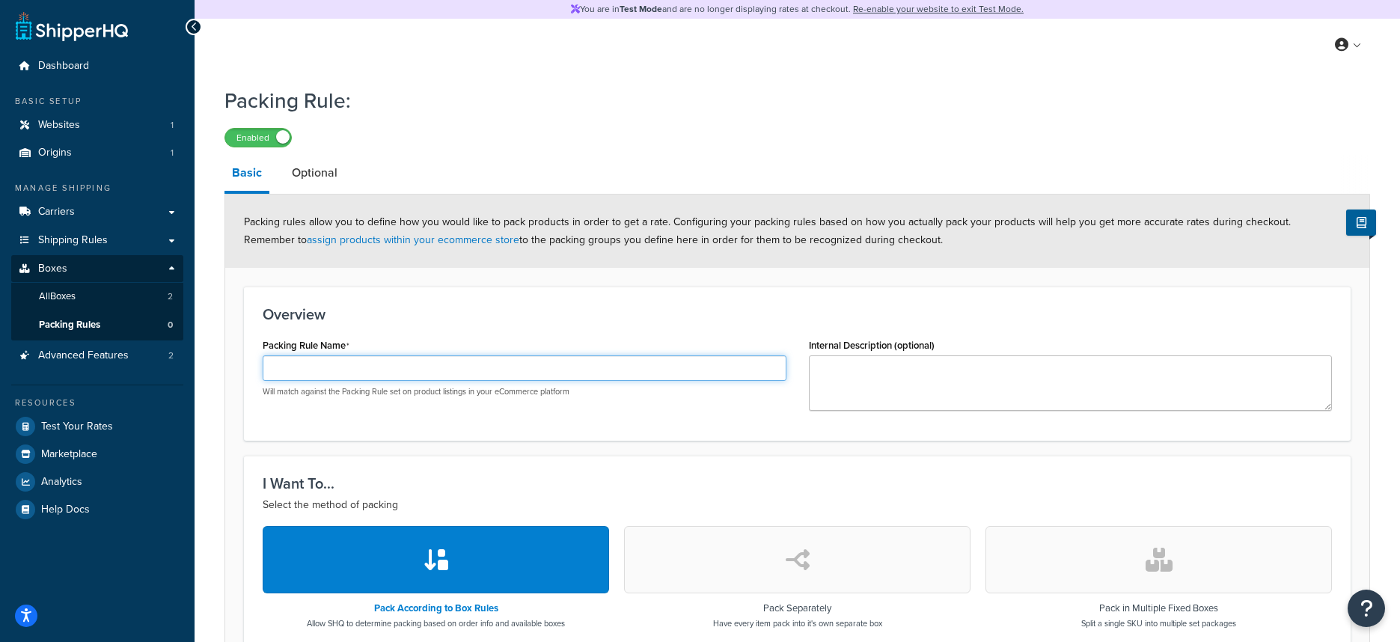
click at [472, 368] on input "Packing Rule Name" at bounding box center [525, 367] width 524 height 25
type input "s"
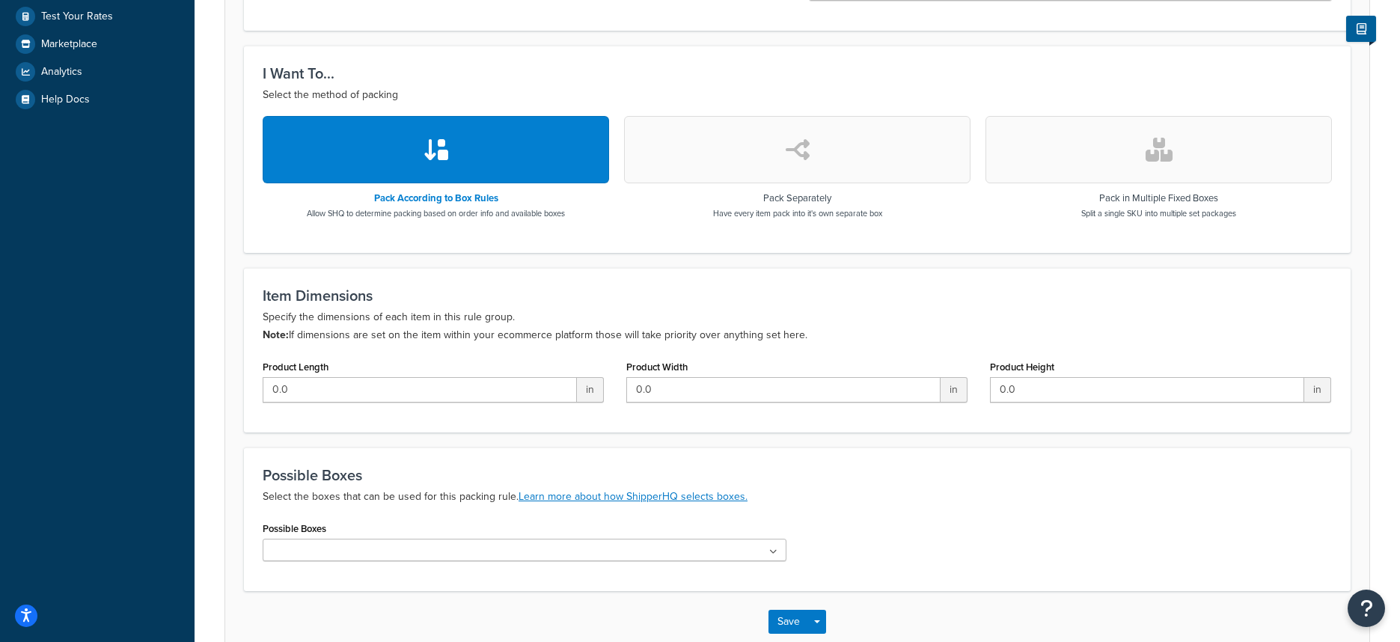
scroll to position [407, 0]
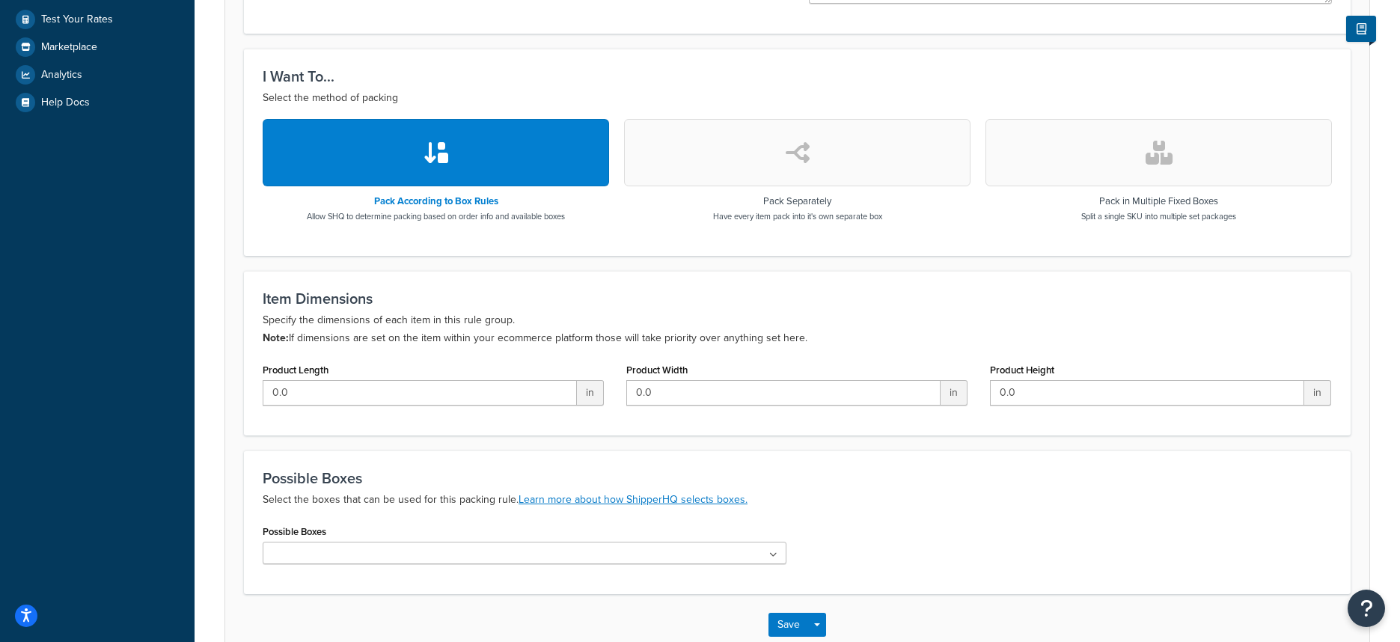
type input "small"
click at [429, 391] on input "0.0" at bounding box center [420, 392] width 314 height 25
drag, startPoint x: 441, startPoint y: 392, endPoint x: 135, endPoint y: 382, distance: 306.2
click at [135, 382] on div "Dashboard Basic Setup Websites 1 Origins 1 Manage Shipping Carriers Carriers Al…" at bounding box center [700, 162] width 1400 height 1138
type input "2"
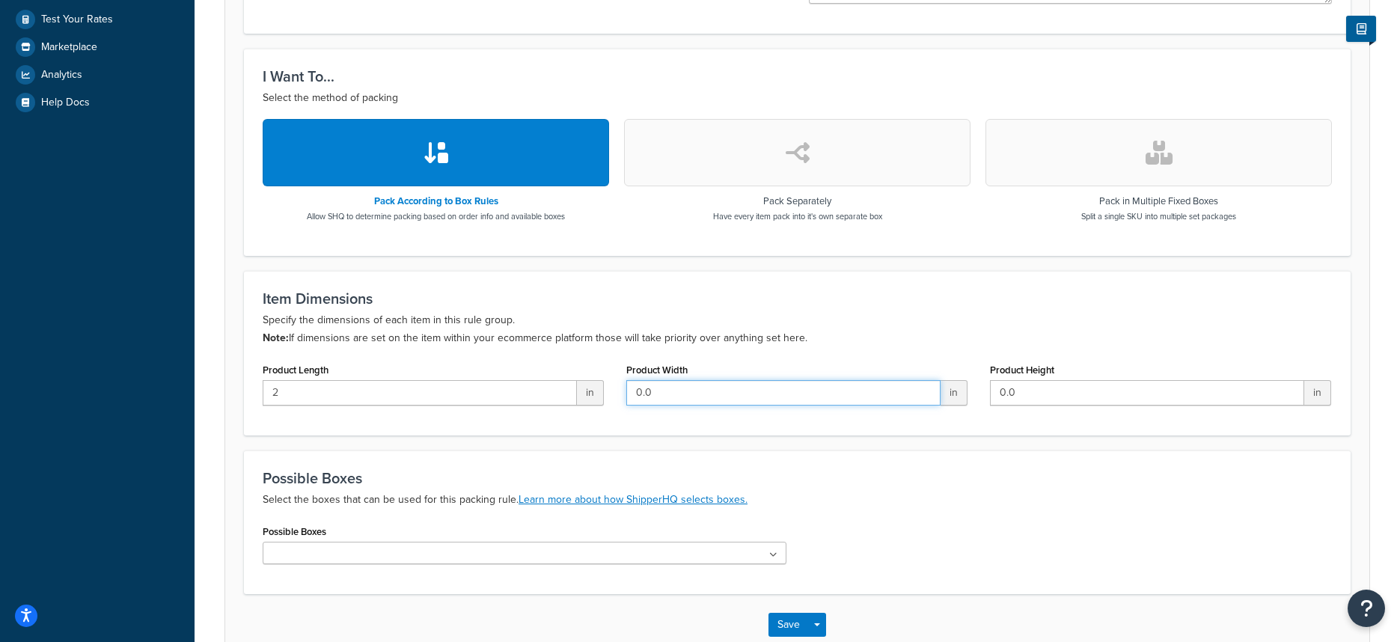
drag, startPoint x: 753, startPoint y: 401, endPoint x: 545, endPoint y: 397, distance: 208.0
click at [544, 397] on div "Product Length 2 in Product Width 0.0 in Product Height 0.0 in" at bounding box center [797, 388] width 1092 height 58
type input "2"
drag, startPoint x: 1083, startPoint y: 392, endPoint x: 902, endPoint y: 389, distance: 181.1
click at [897, 392] on div "Product Length 2 in Product Width 2 in Product Height 0.0 in" at bounding box center [797, 388] width 1092 height 58
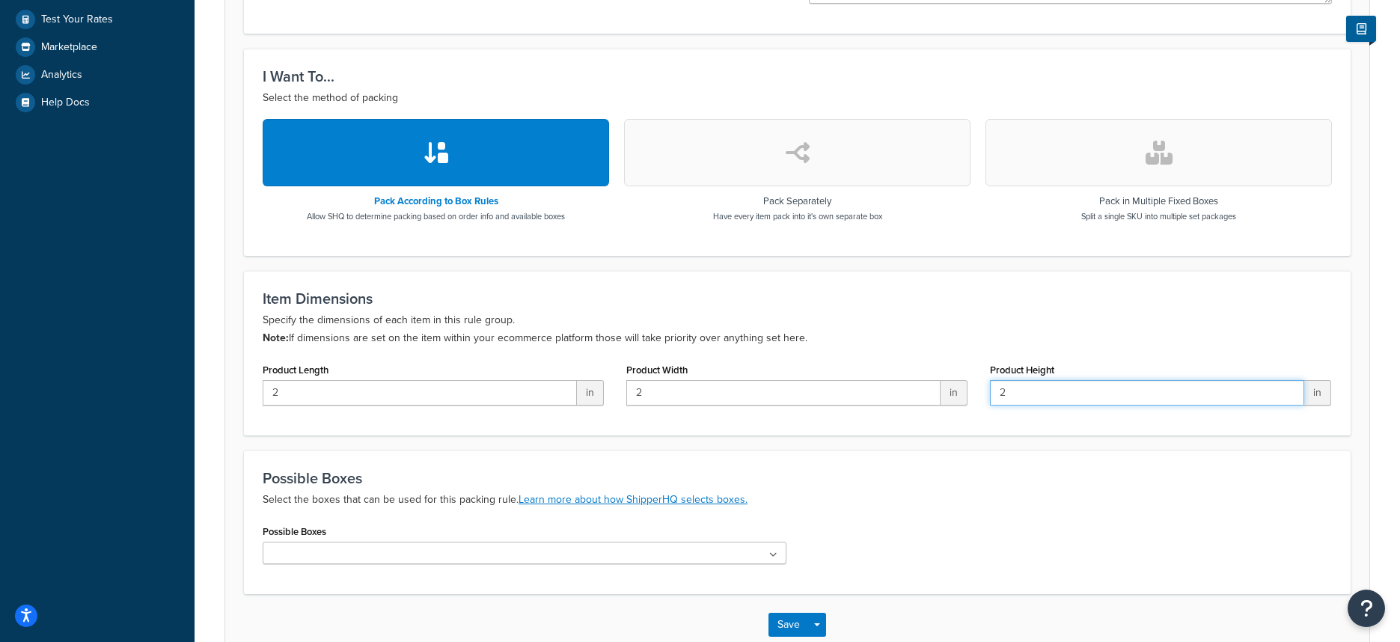
type input "2"
click at [965, 302] on h3 "Item Dimensions" at bounding box center [797, 298] width 1069 height 16
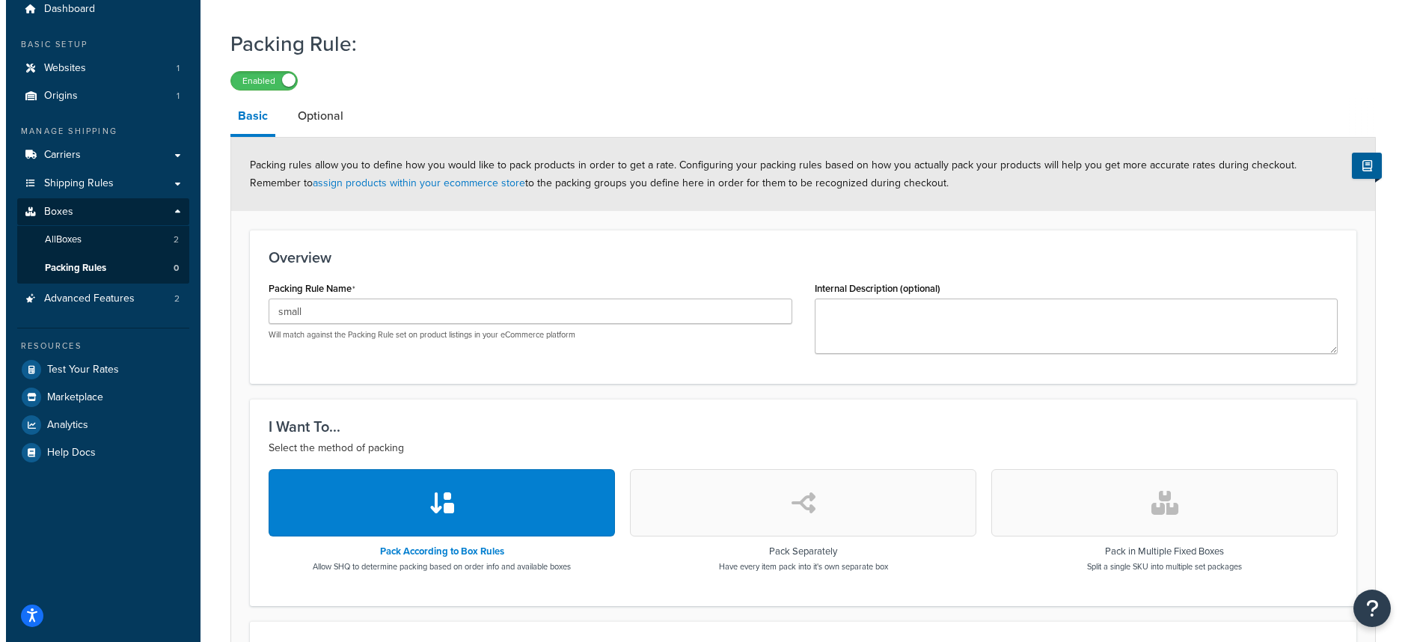
scroll to position [0, 0]
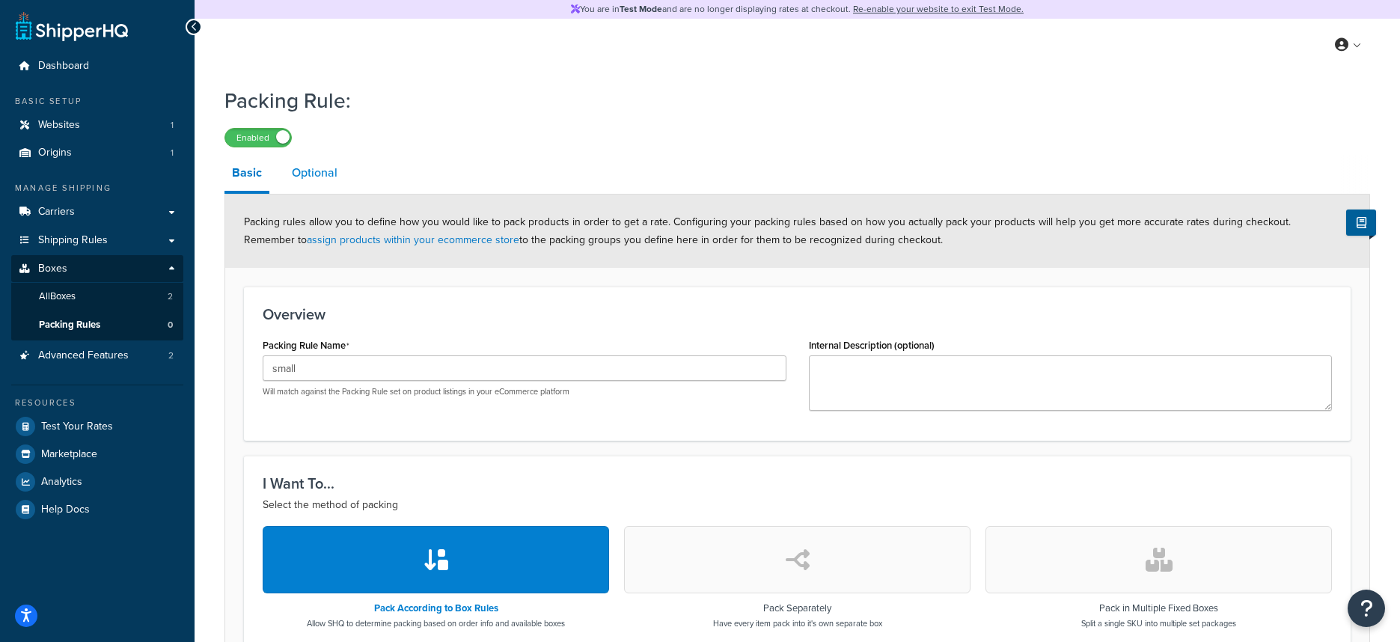
click at [331, 174] on link "Optional" at bounding box center [314, 173] width 61 height 36
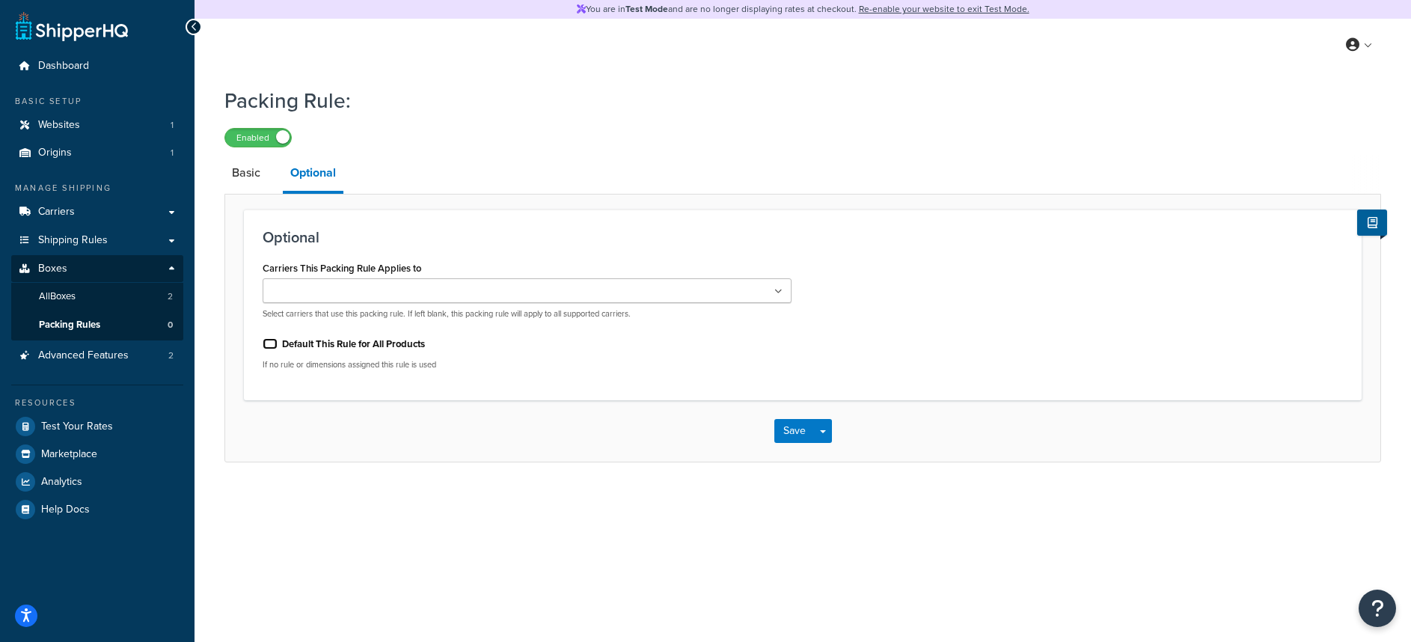
click at [266, 348] on input "Default This Rule for All Products" at bounding box center [270, 343] width 15 height 11
checkbox input "true"
click at [413, 290] on ul at bounding box center [527, 290] width 529 height 25
click at [464, 242] on h3 "Optional" at bounding box center [803, 237] width 1080 height 16
click at [784, 429] on button "Save" at bounding box center [794, 431] width 40 height 24
